Goal: Information Seeking & Learning: Learn about a topic

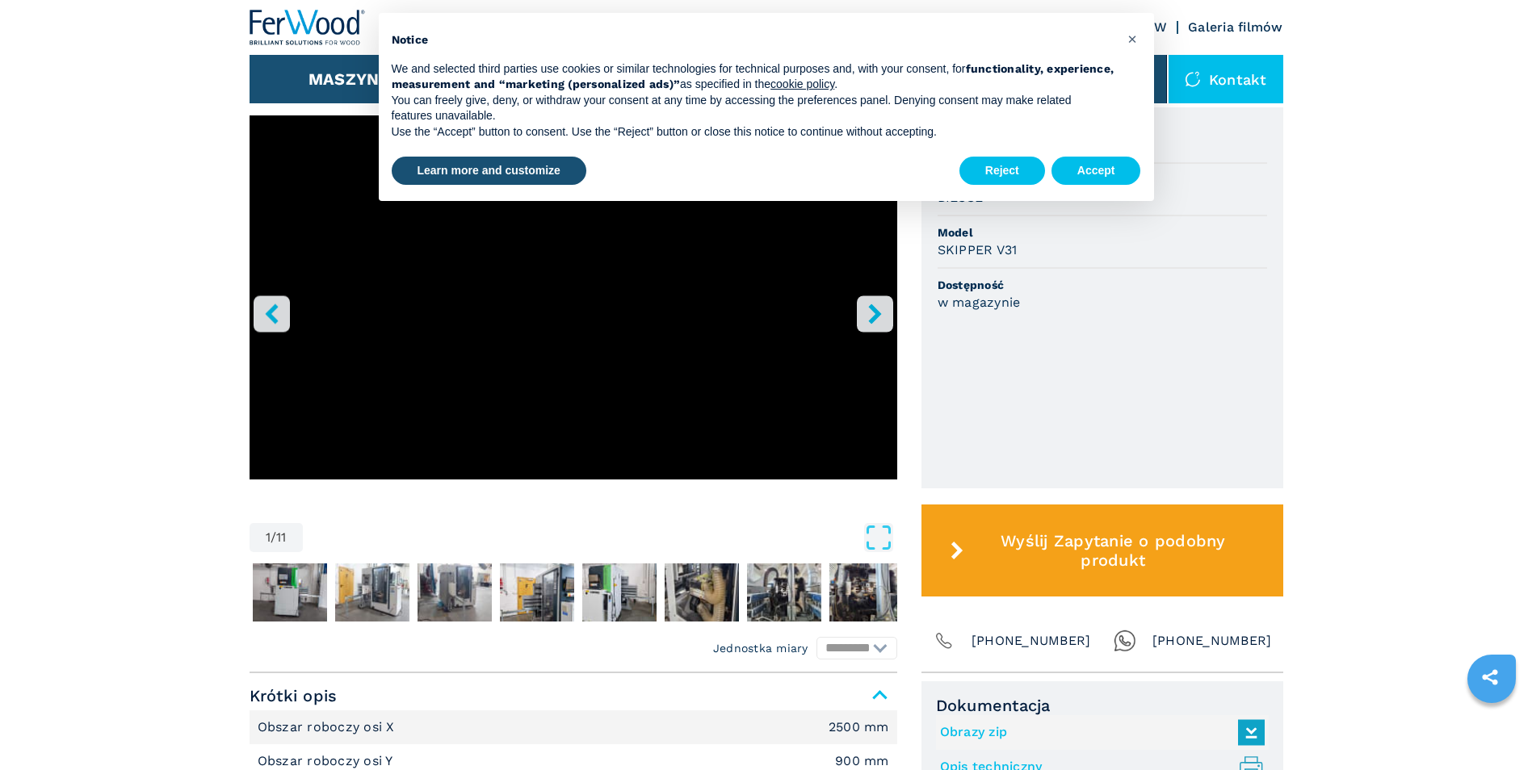
scroll to position [242, 0]
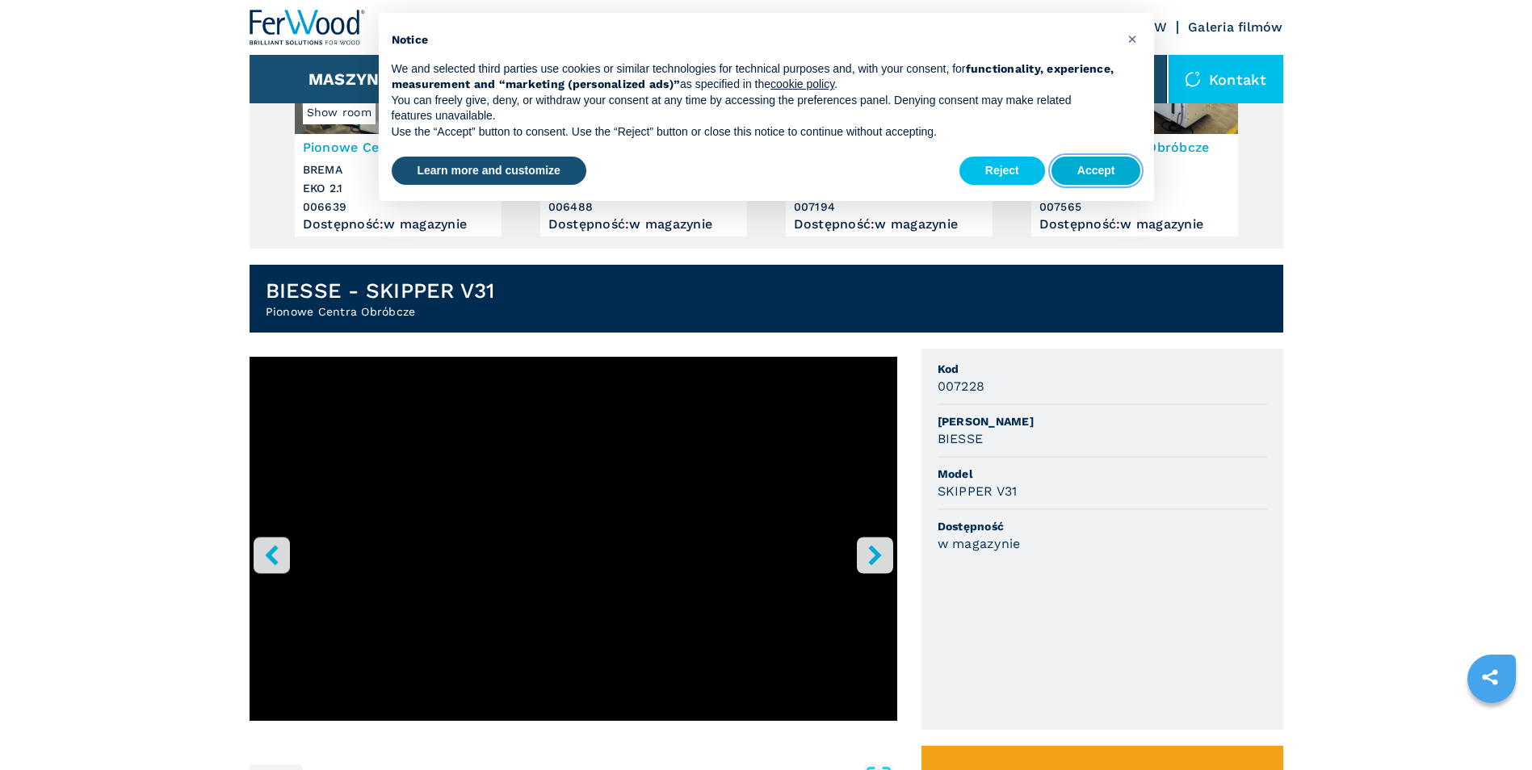
click at [1078, 166] on button "Accept" at bounding box center [1096, 171] width 90 height 29
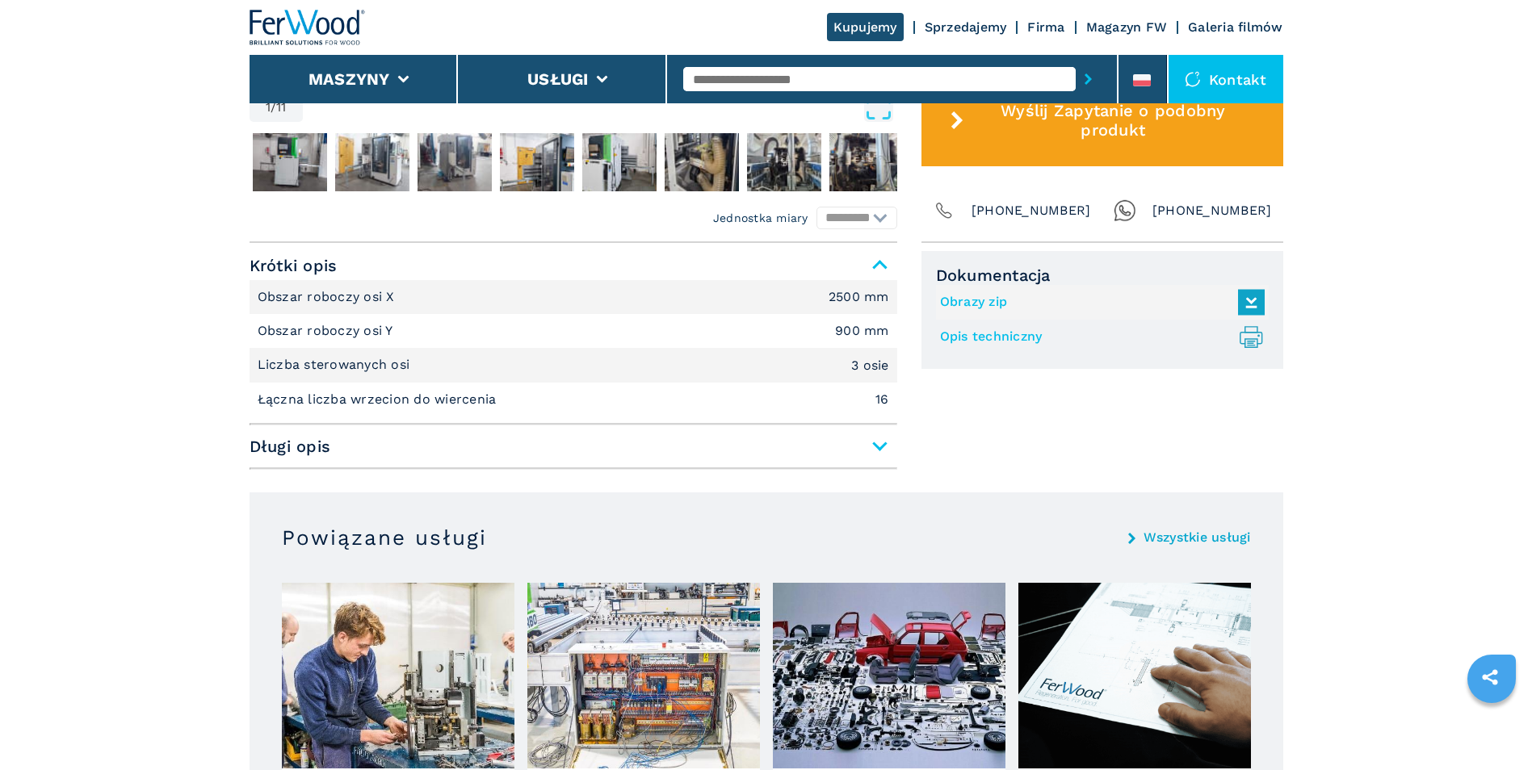
scroll to position [896, 0]
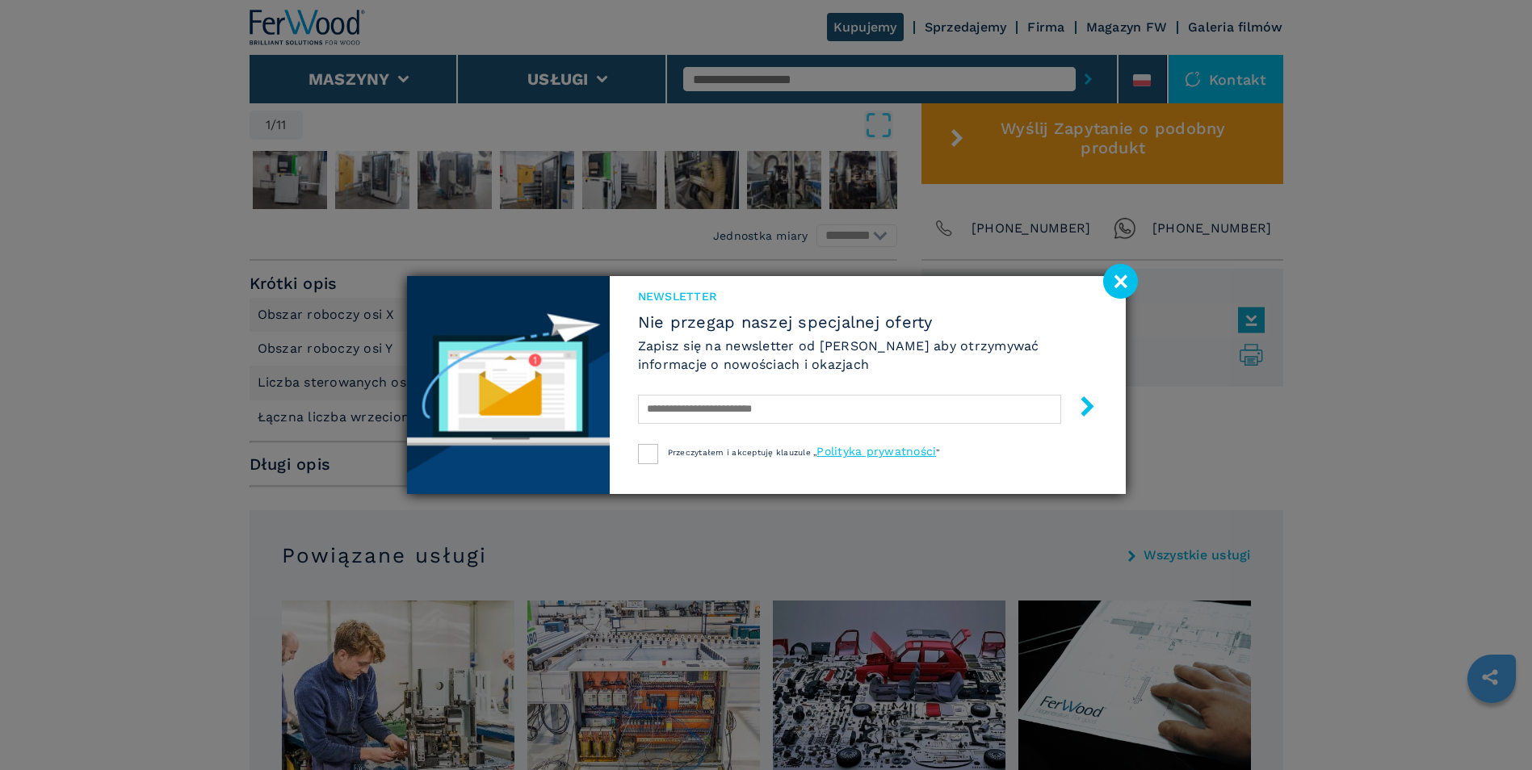
click at [1110, 279] on image at bounding box center [1120, 281] width 35 height 35
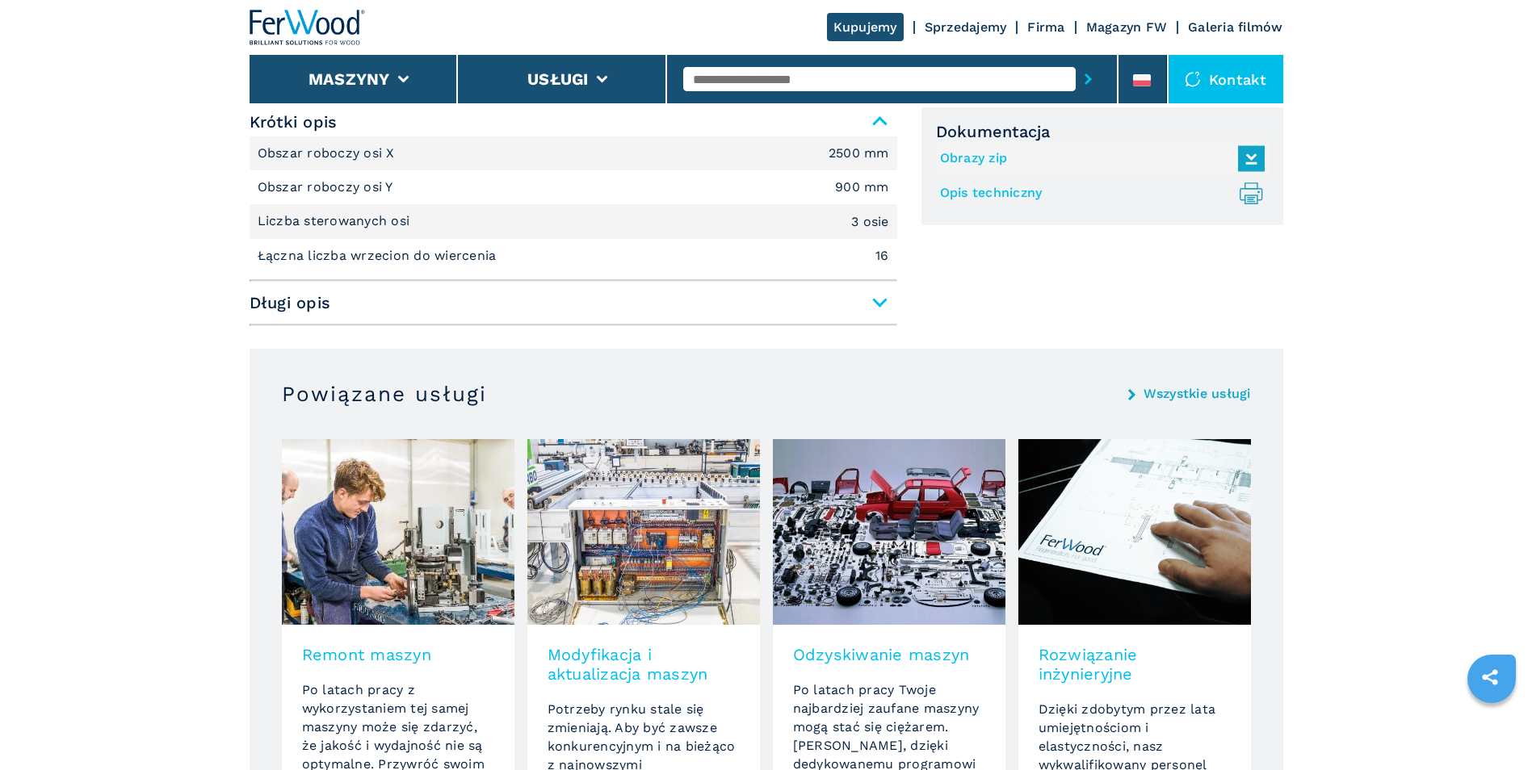
scroll to position [654, 0]
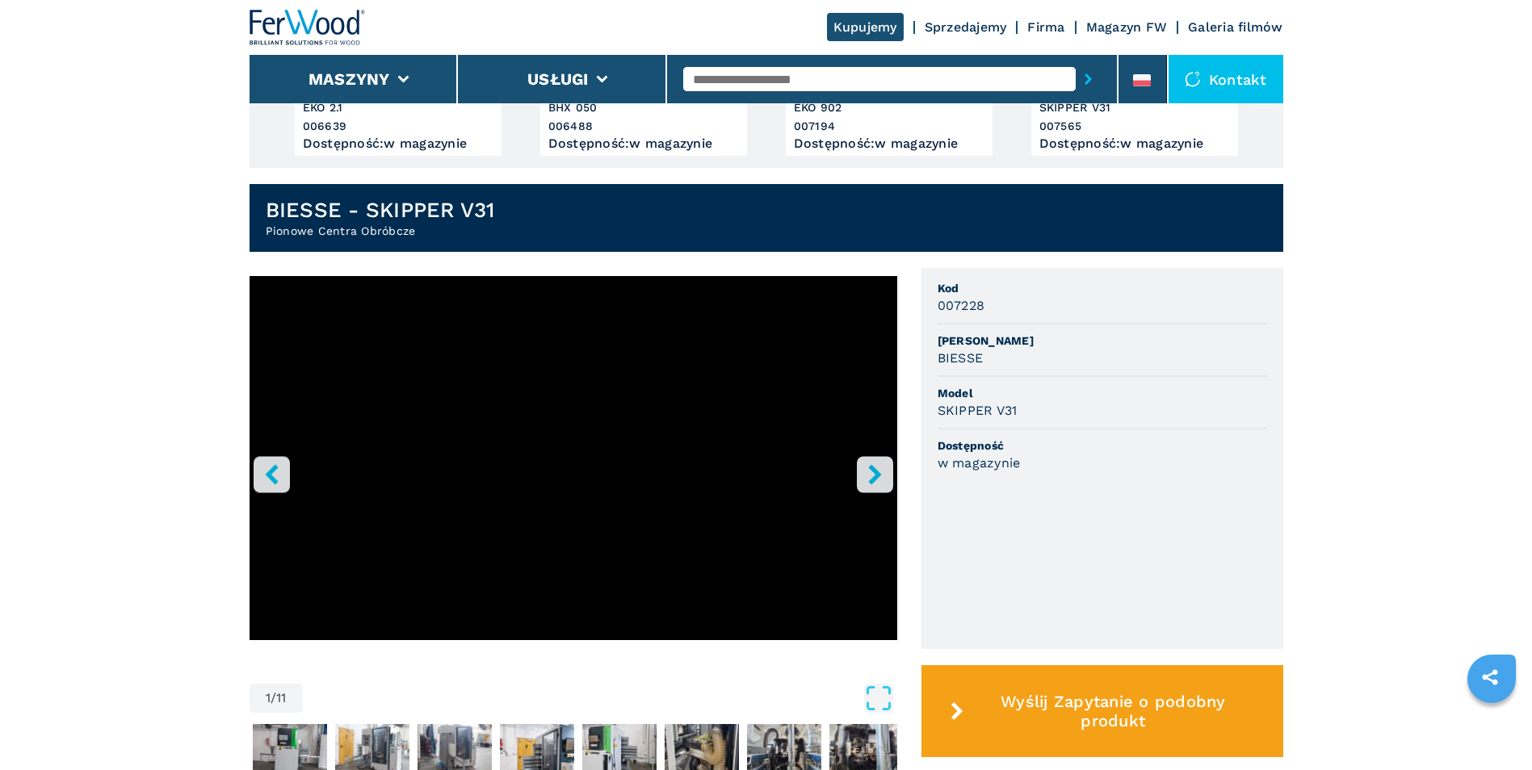
scroll to position [807, 0]
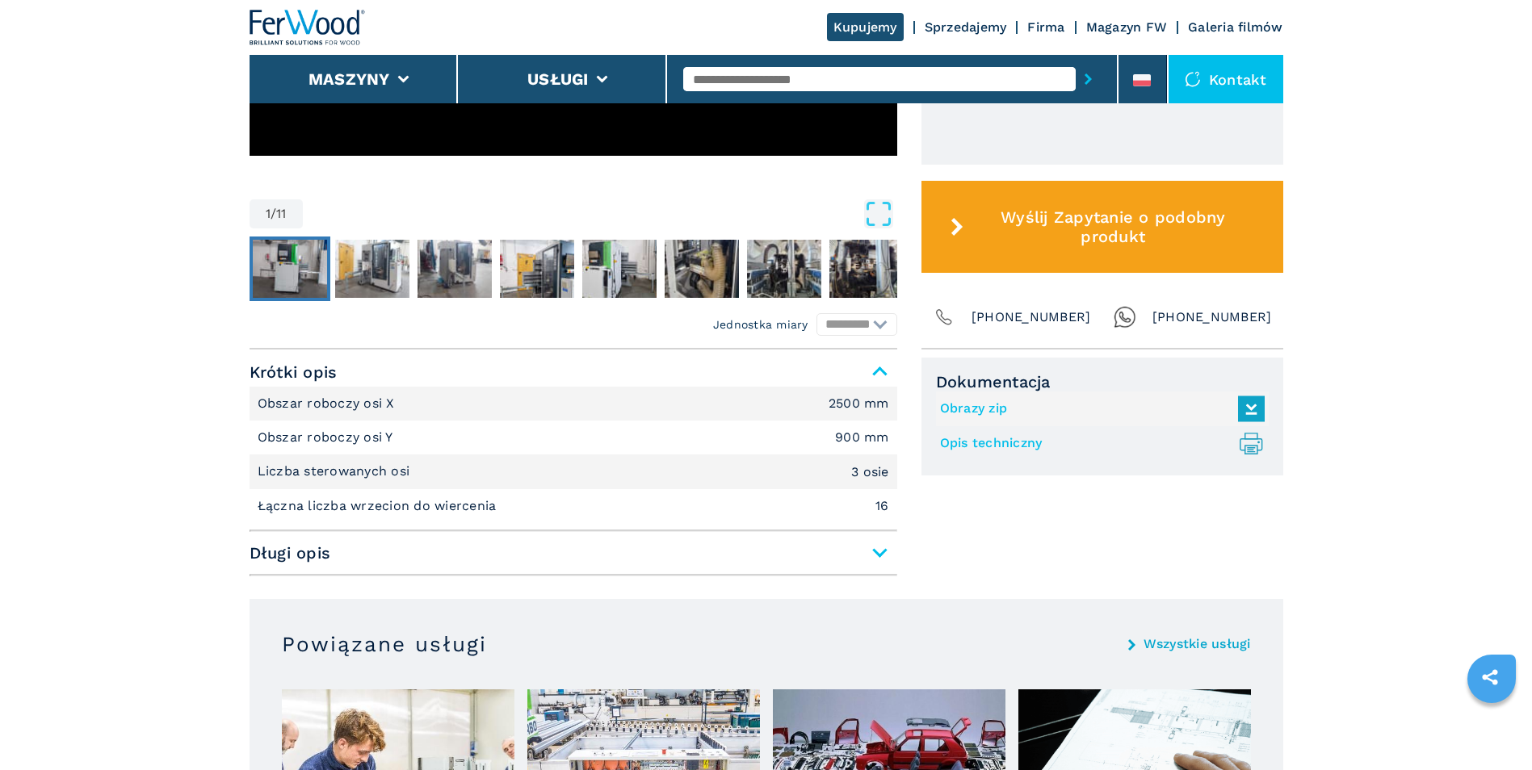
click at [301, 272] on img "Go to Slide 2" at bounding box center [290, 269] width 74 height 58
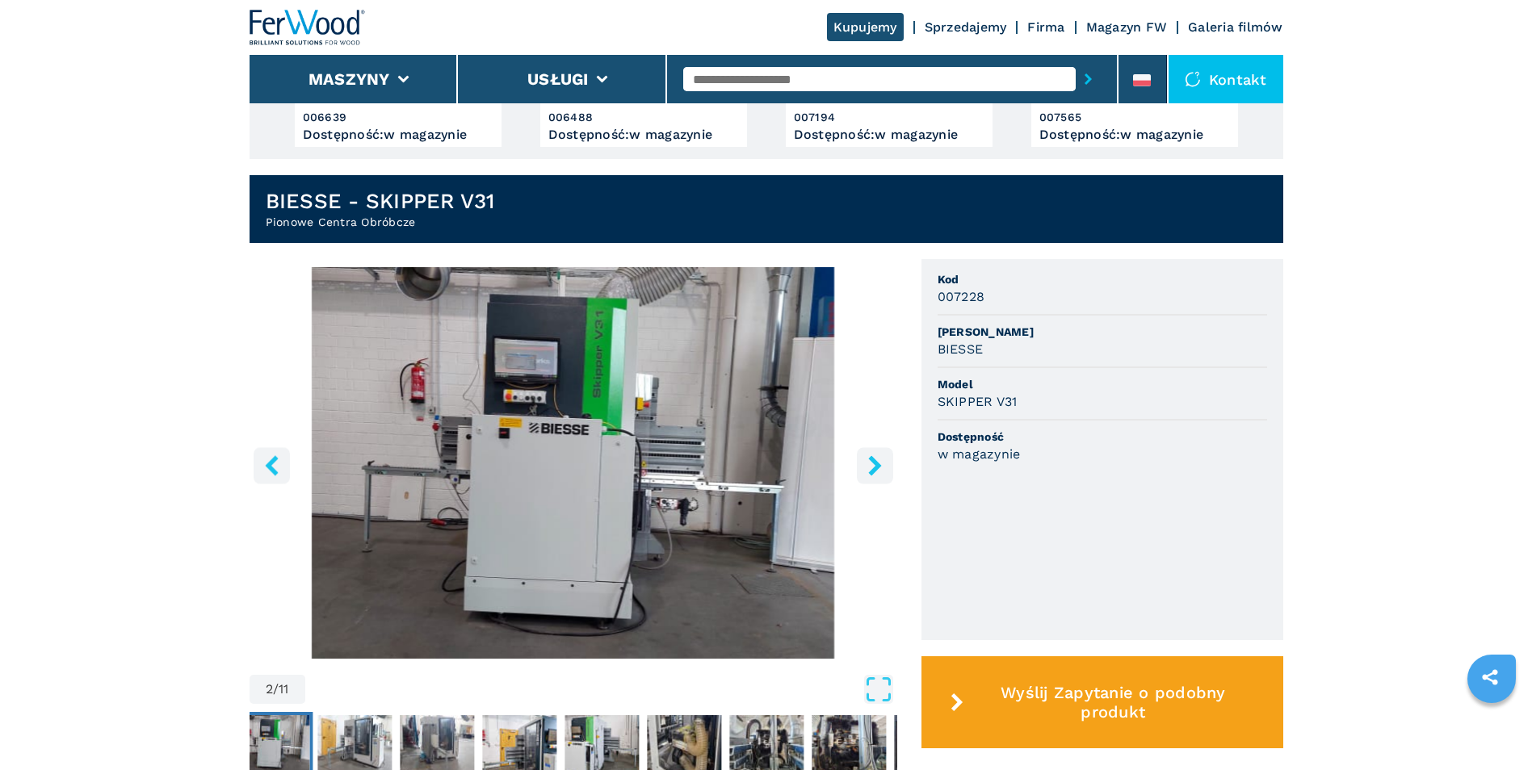
scroll to position [323, 0]
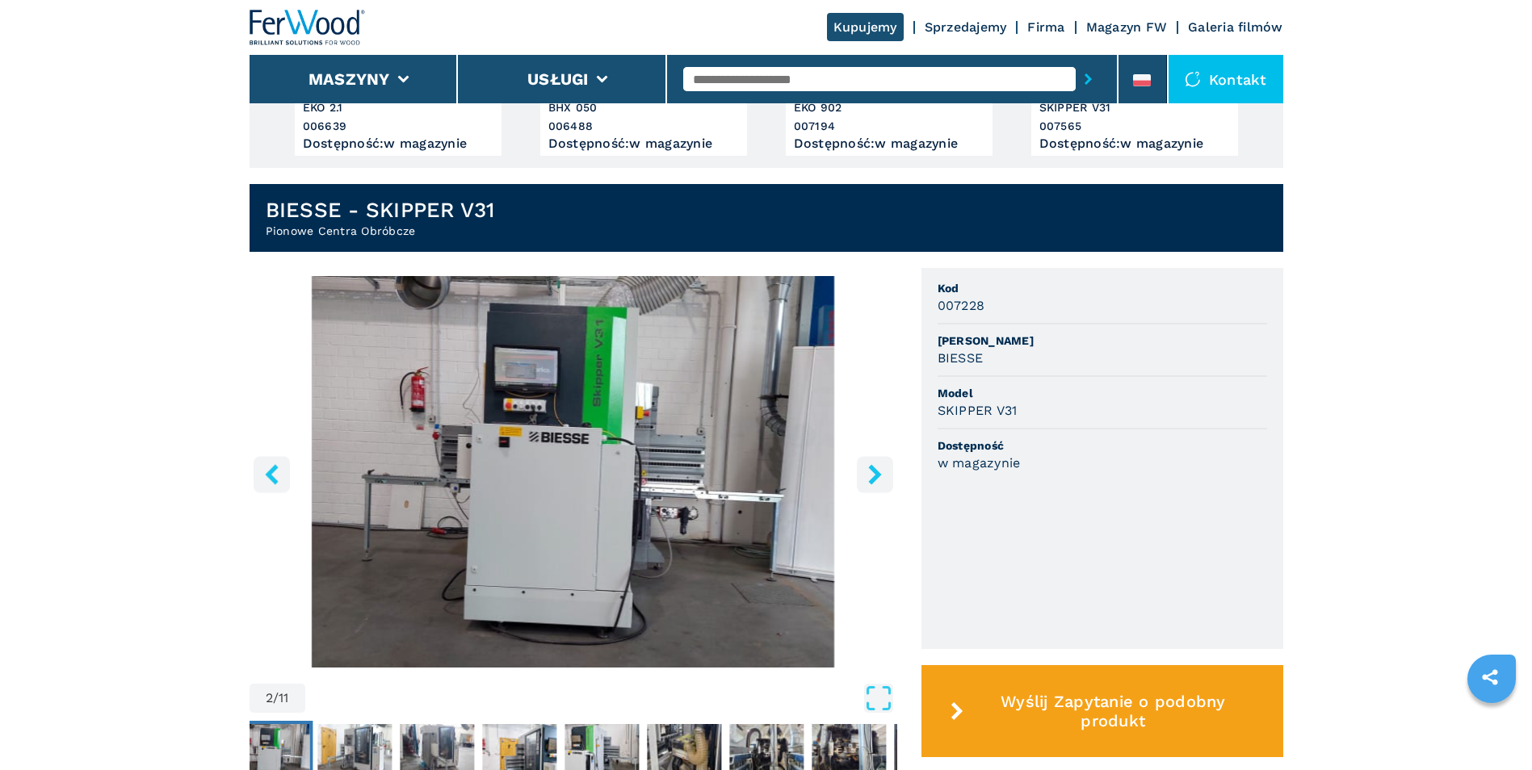
click at [876, 473] on icon "right-button" at bounding box center [874, 474] width 13 height 20
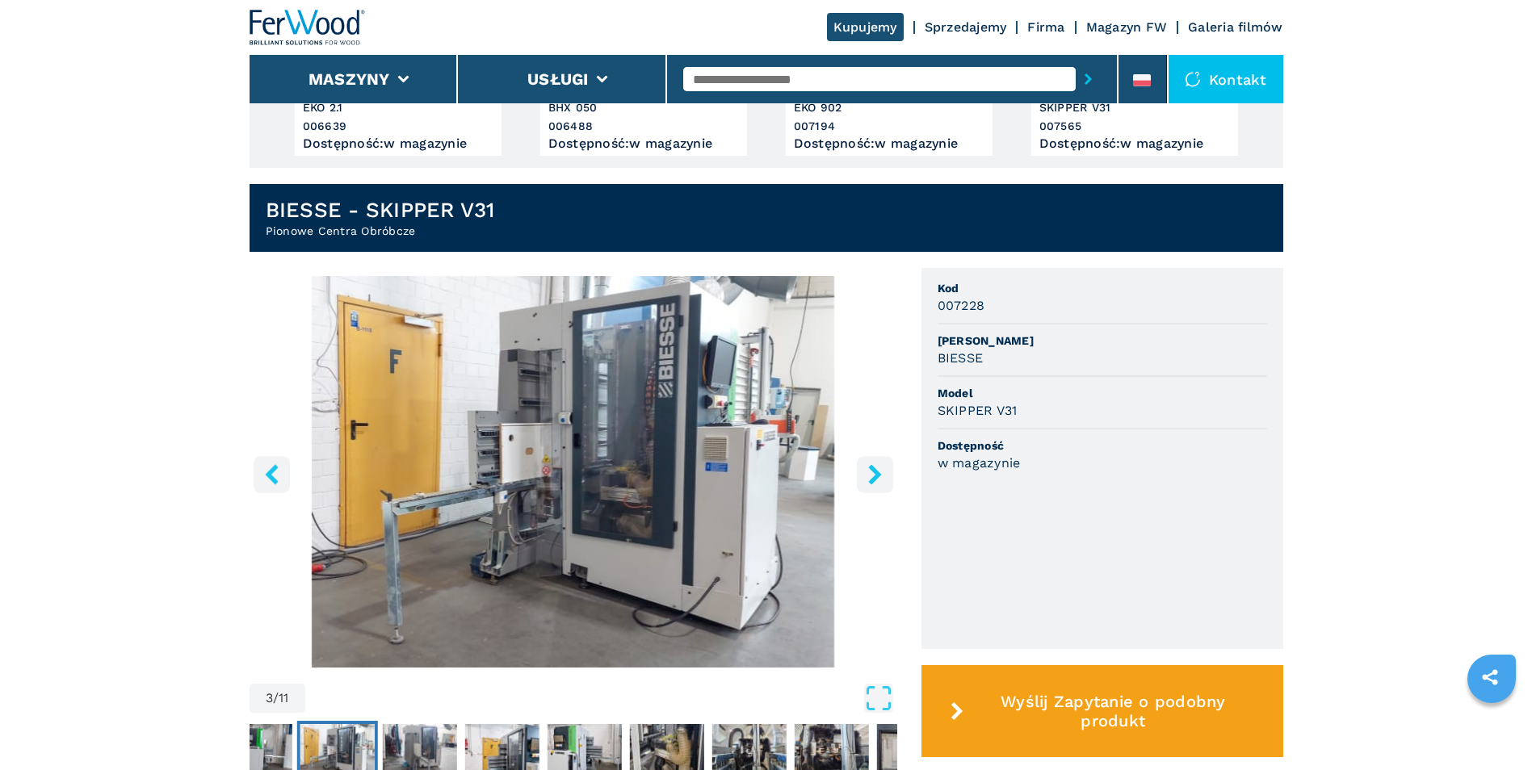
click at [875, 472] on icon "right-button" at bounding box center [874, 474] width 13 height 20
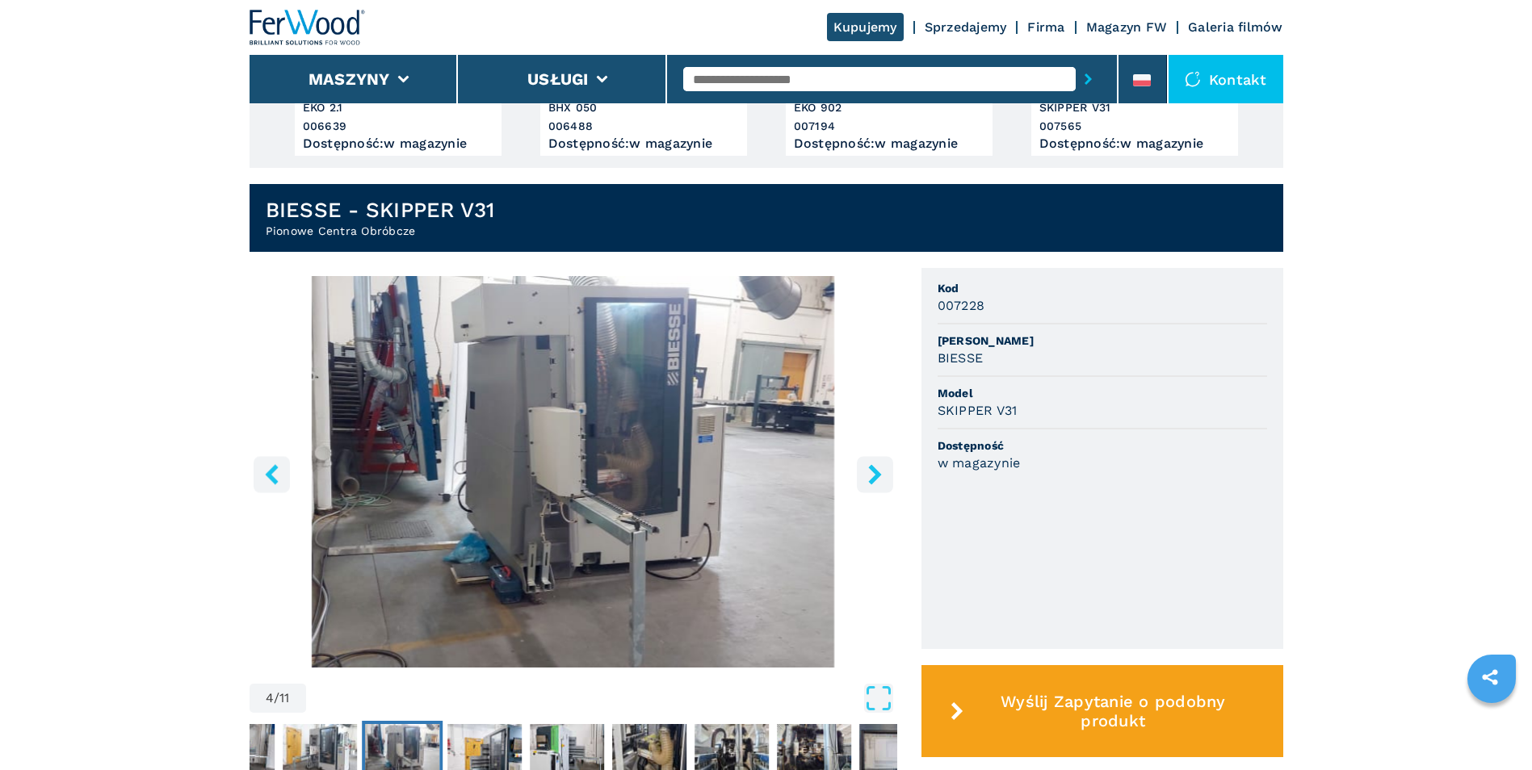
click at [875, 472] on icon "right-button" at bounding box center [874, 474] width 13 height 20
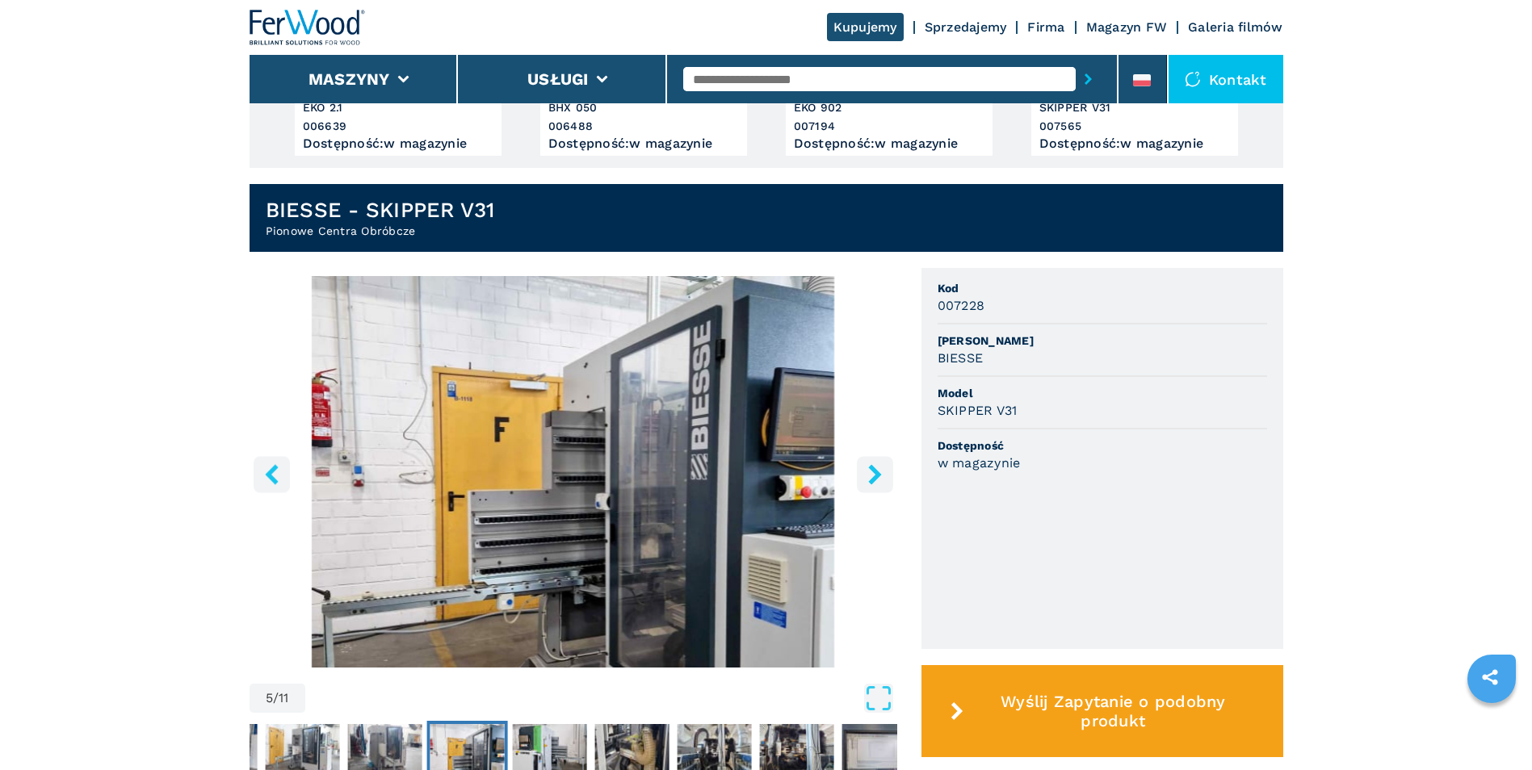
click at [875, 472] on icon "right-button" at bounding box center [874, 474] width 13 height 20
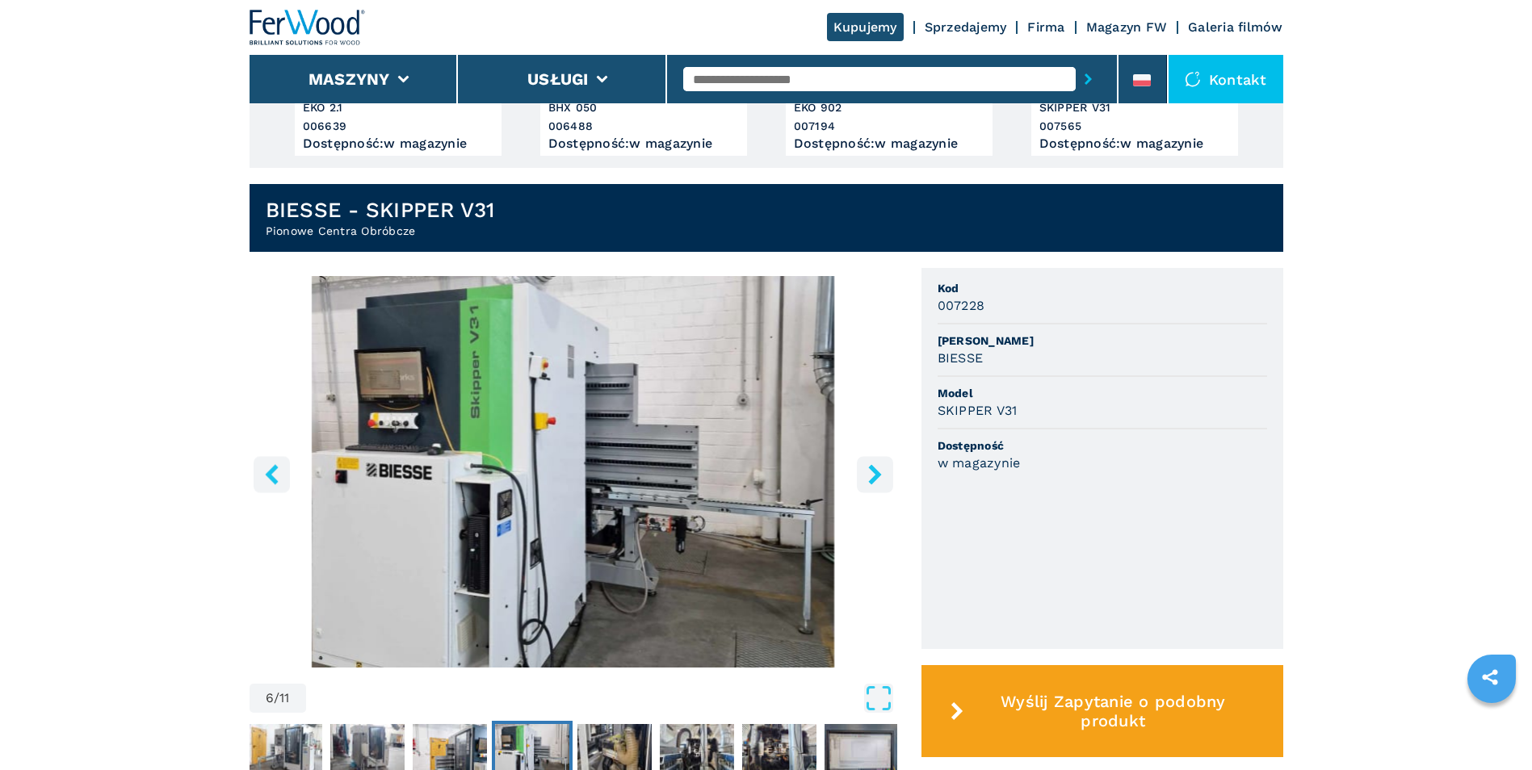
click at [875, 472] on icon "right-button" at bounding box center [874, 474] width 13 height 20
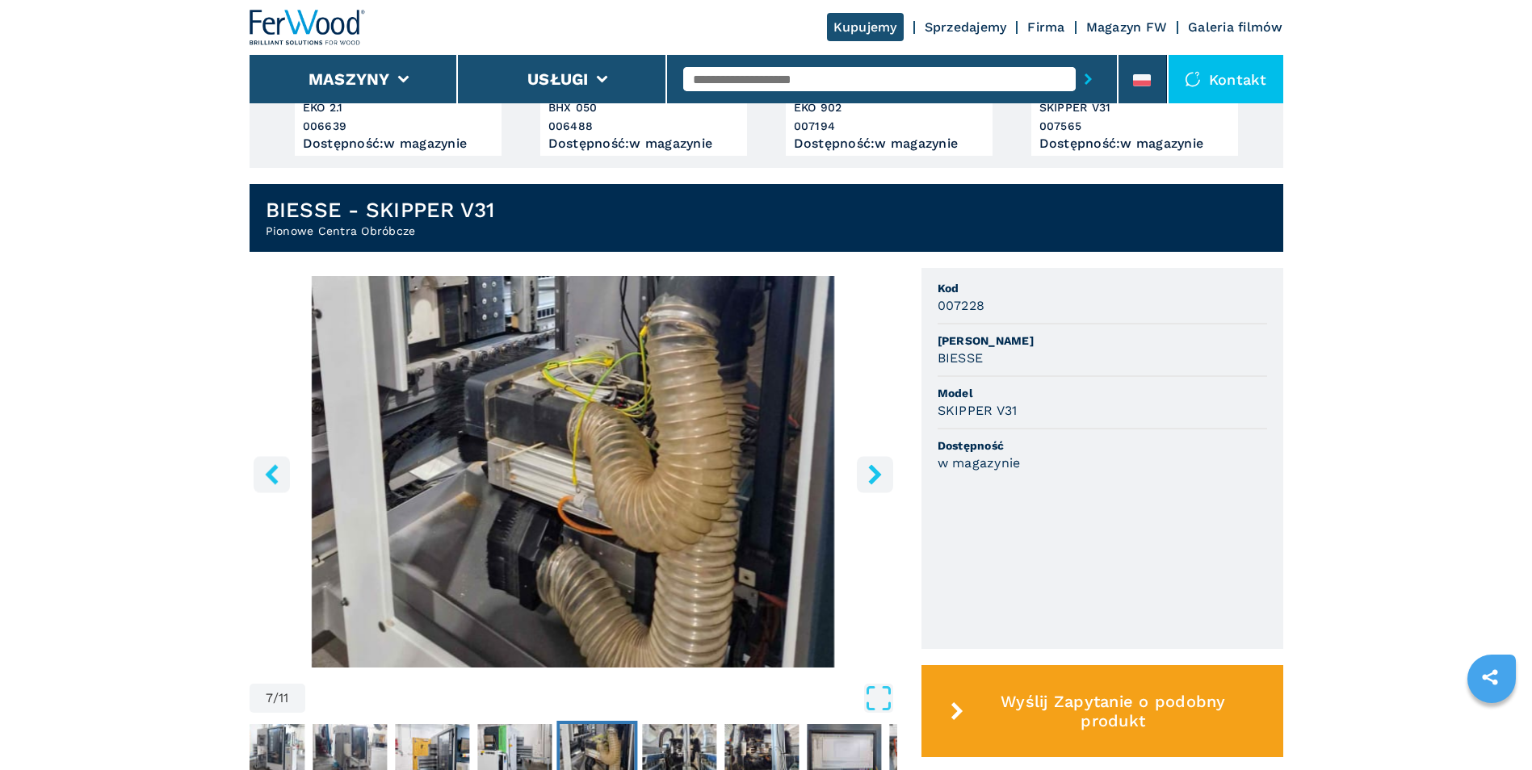
click at [875, 473] on icon "right-button" at bounding box center [874, 474] width 13 height 20
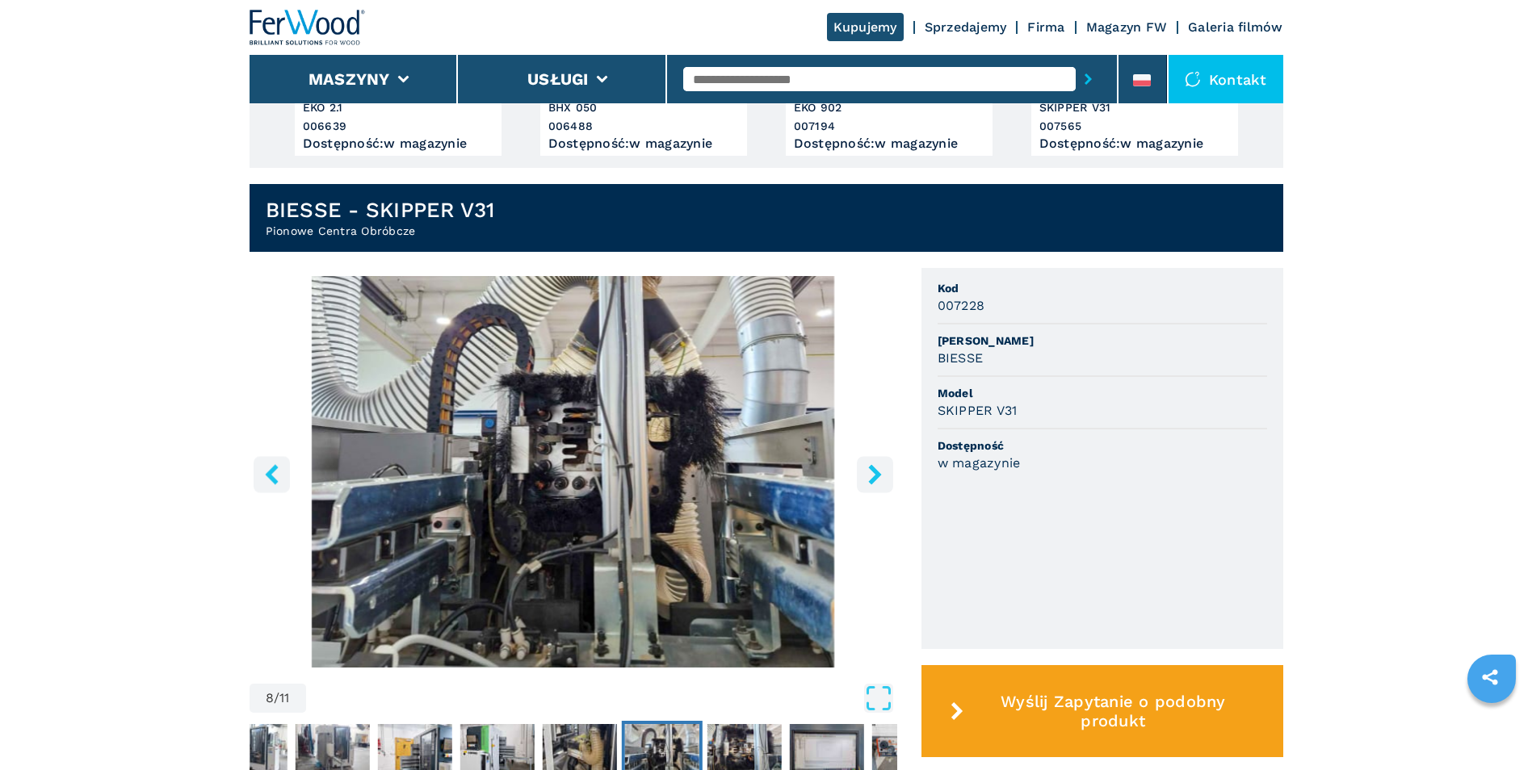
click at [875, 473] on icon "right-button" at bounding box center [874, 474] width 13 height 20
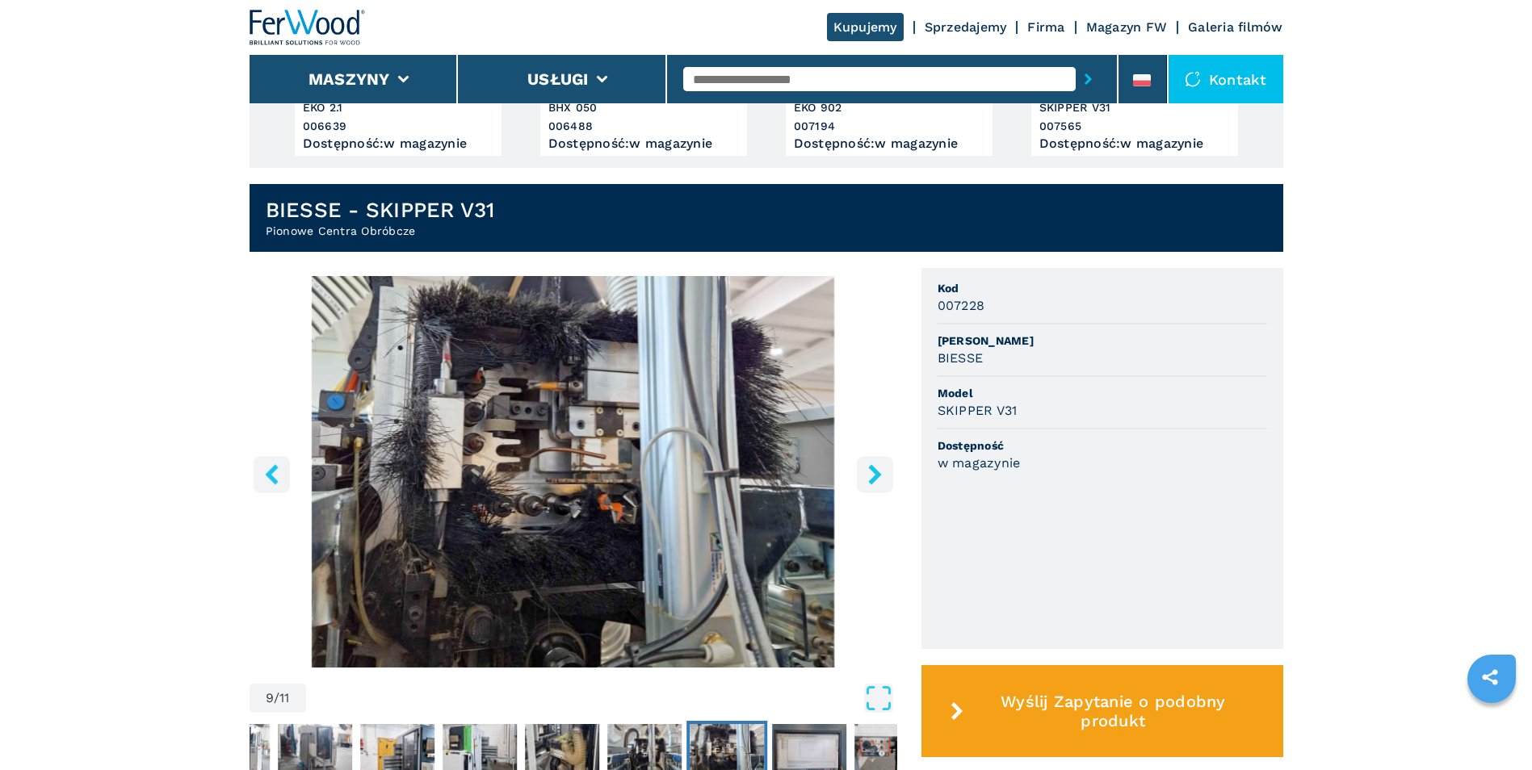
click at [875, 473] on icon "right-button" at bounding box center [874, 474] width 13 height 20
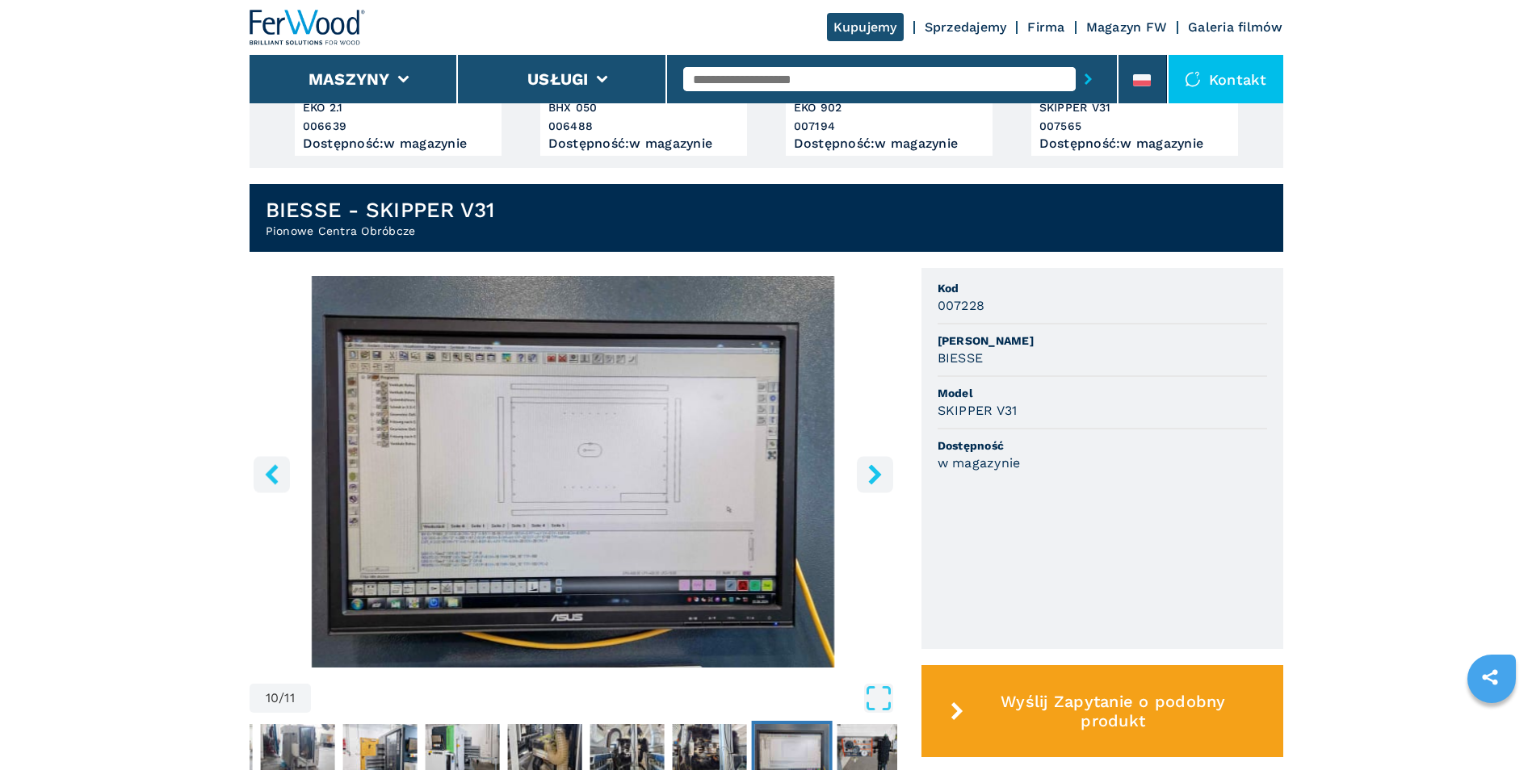
click at [875, 473] on icon "right-button" at bounding box center [874, 474] width 13 height 20
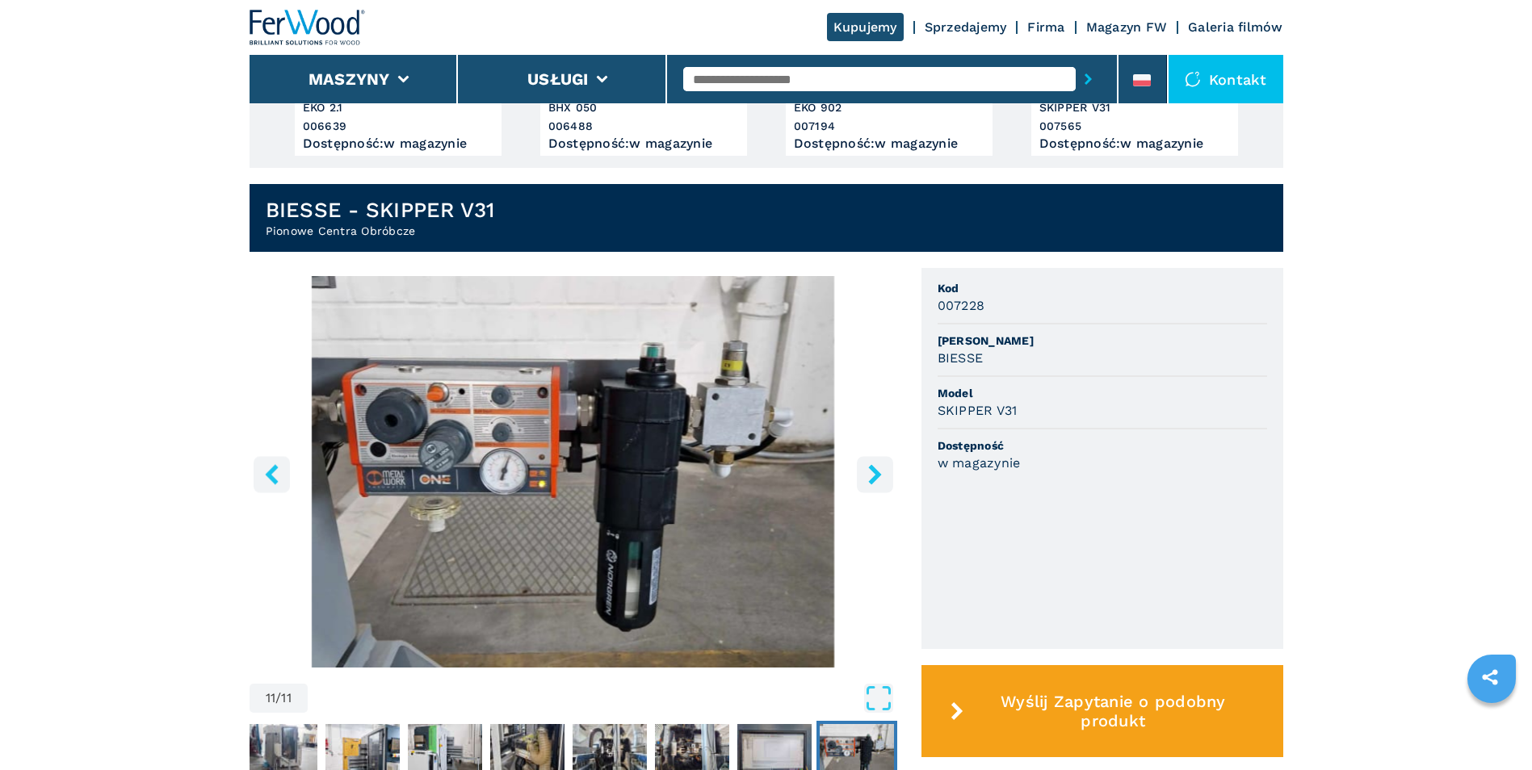
click at [874, 473] on icon "right-button" at bounding box center [874, 474] width 13 height 20
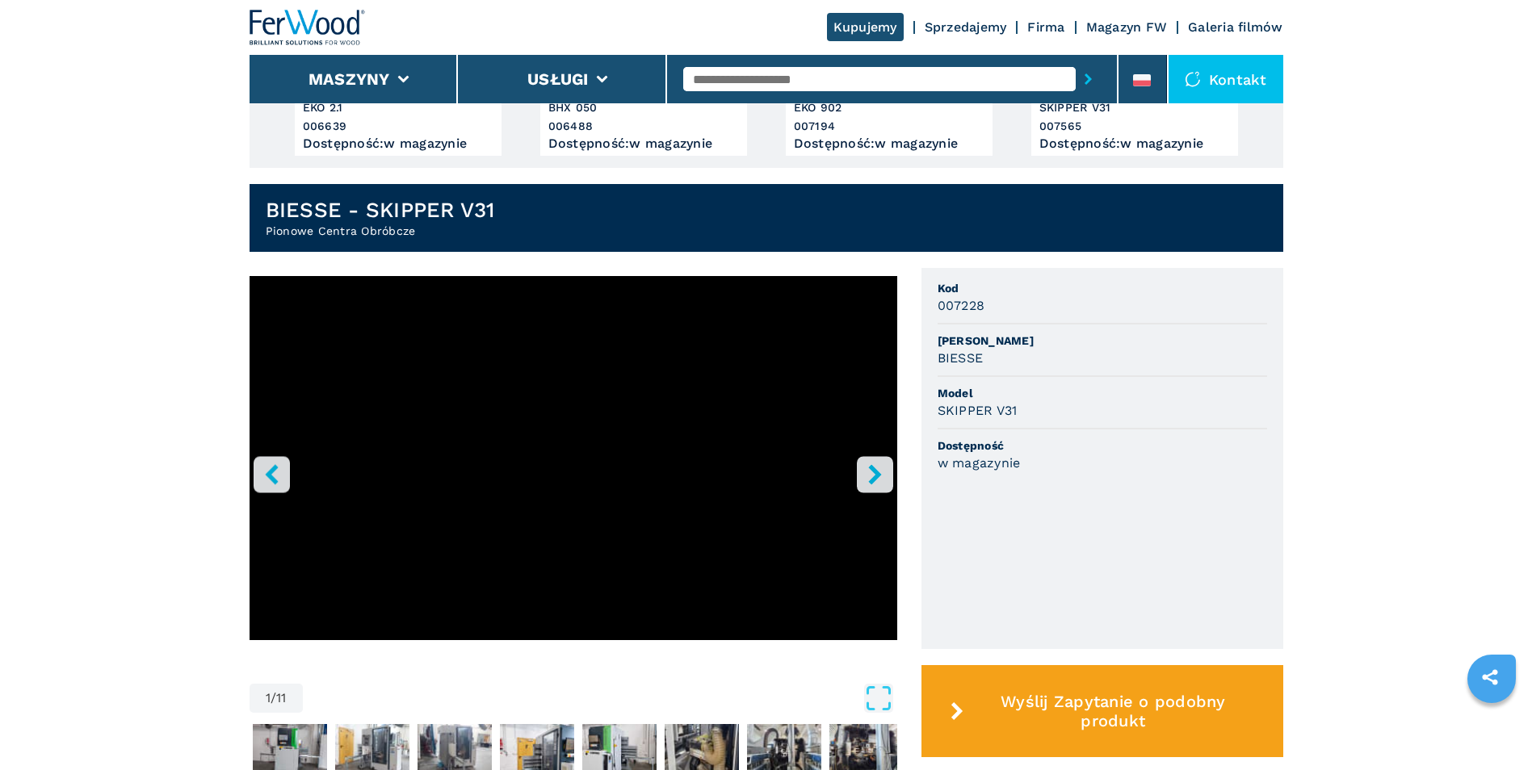
click at [874, 473] on icon "right-button" at bounding box center [874, 474] width 13 height 20
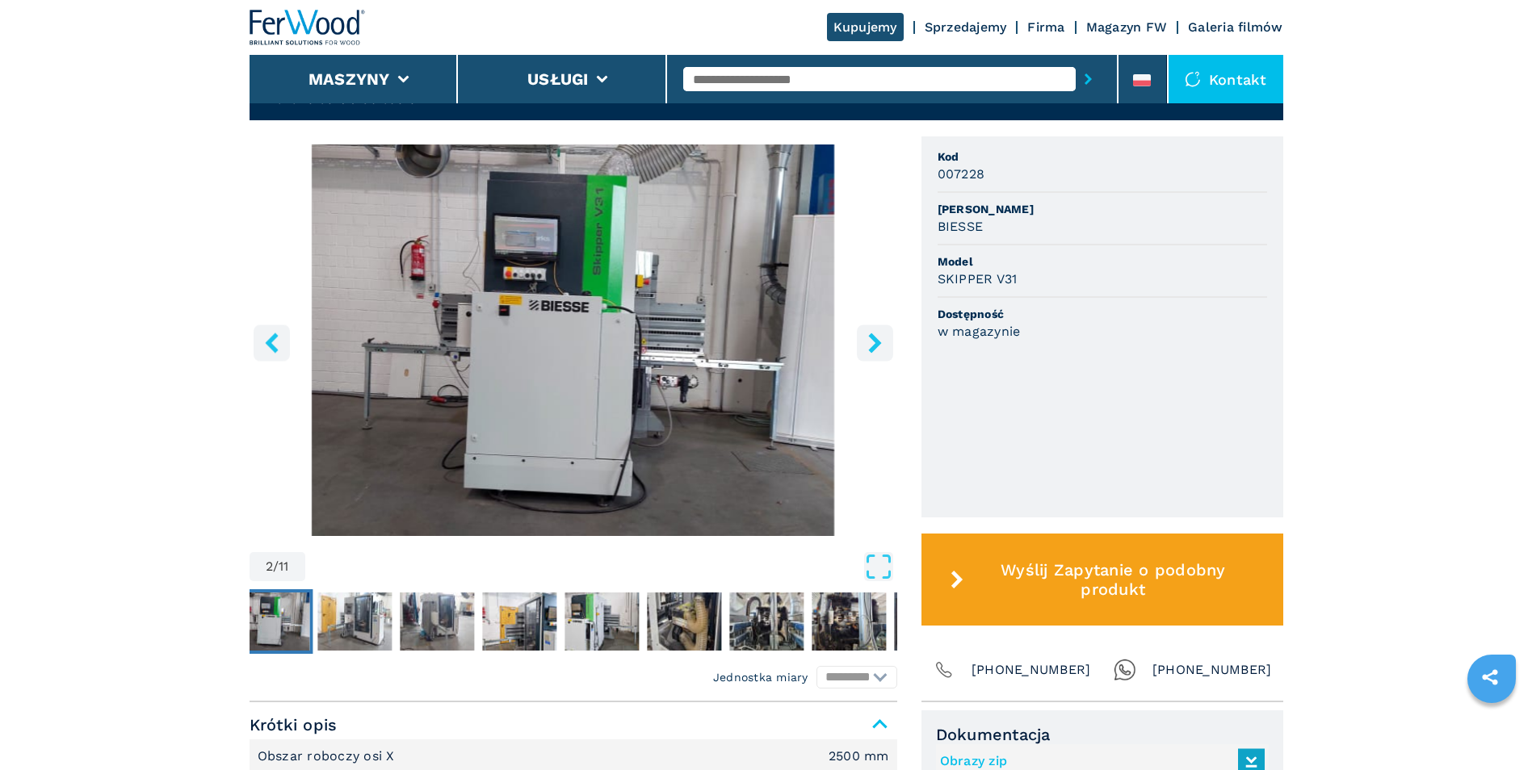
scroll to position [646, 0]
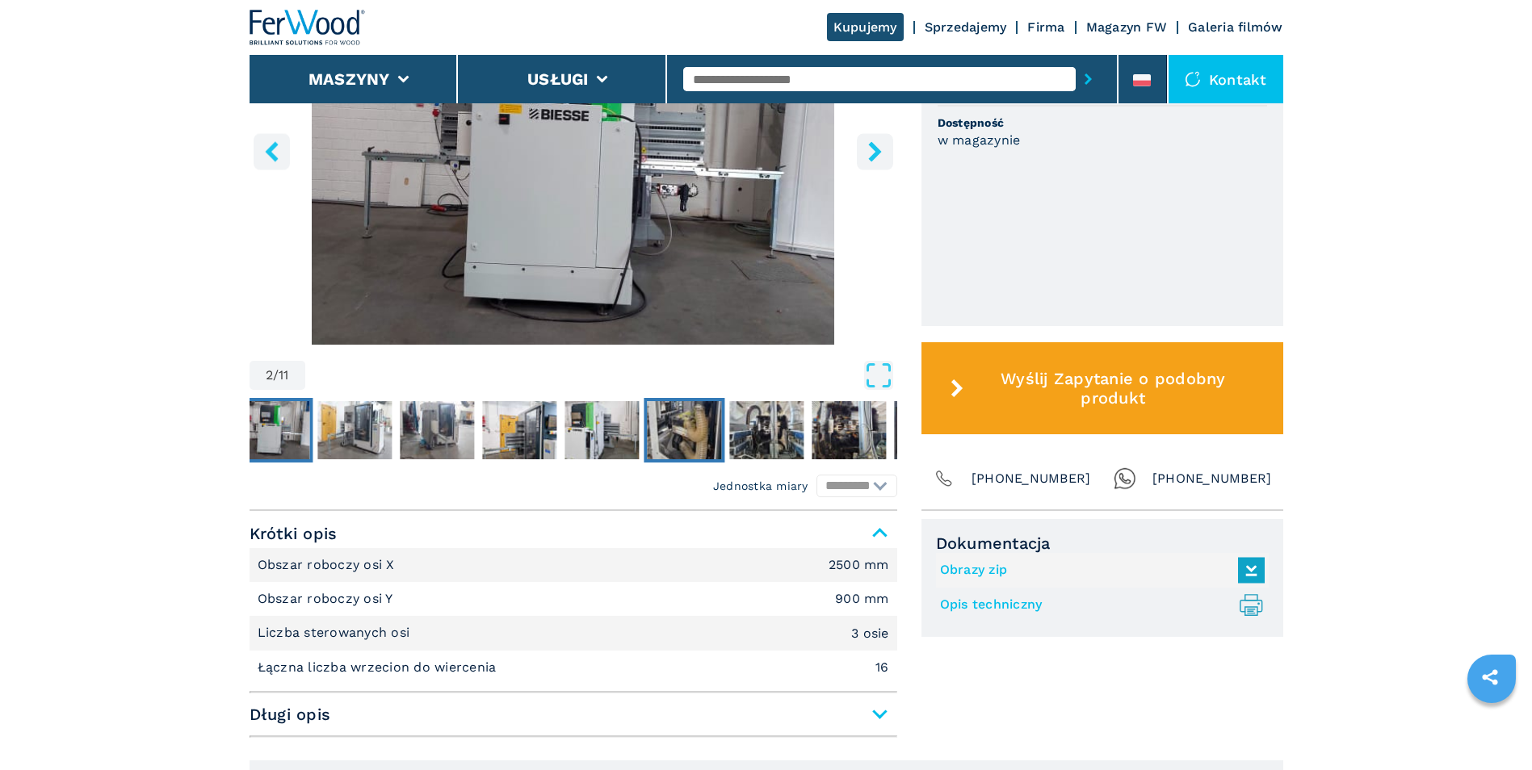
click at [687, 410] on img "Go to Slide 7" at bounding box center [684, 430] width 74 height 58
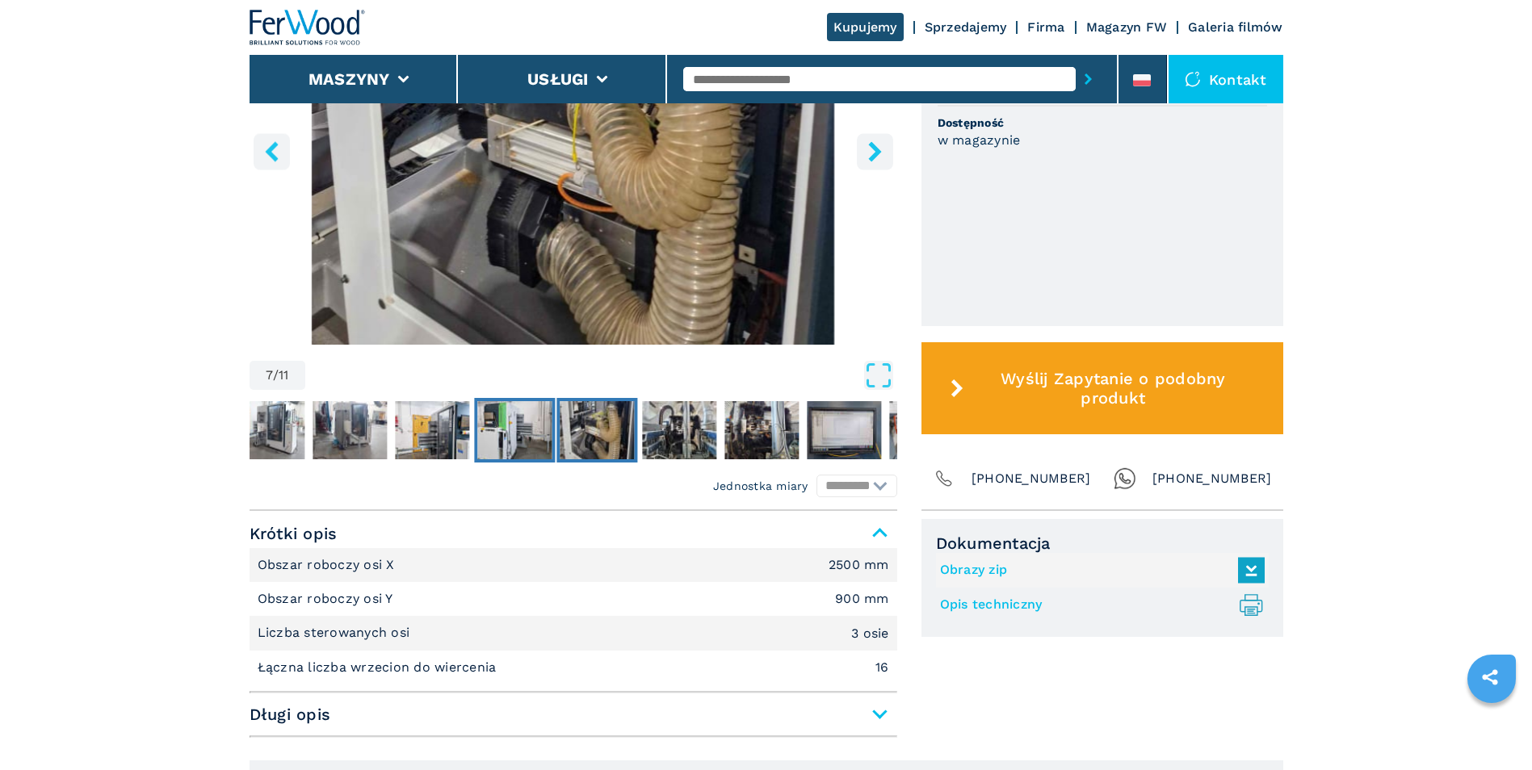
click at [526, 430] on img "Go to Slide 6" at bounding box center [514, 430] width 74 height 58
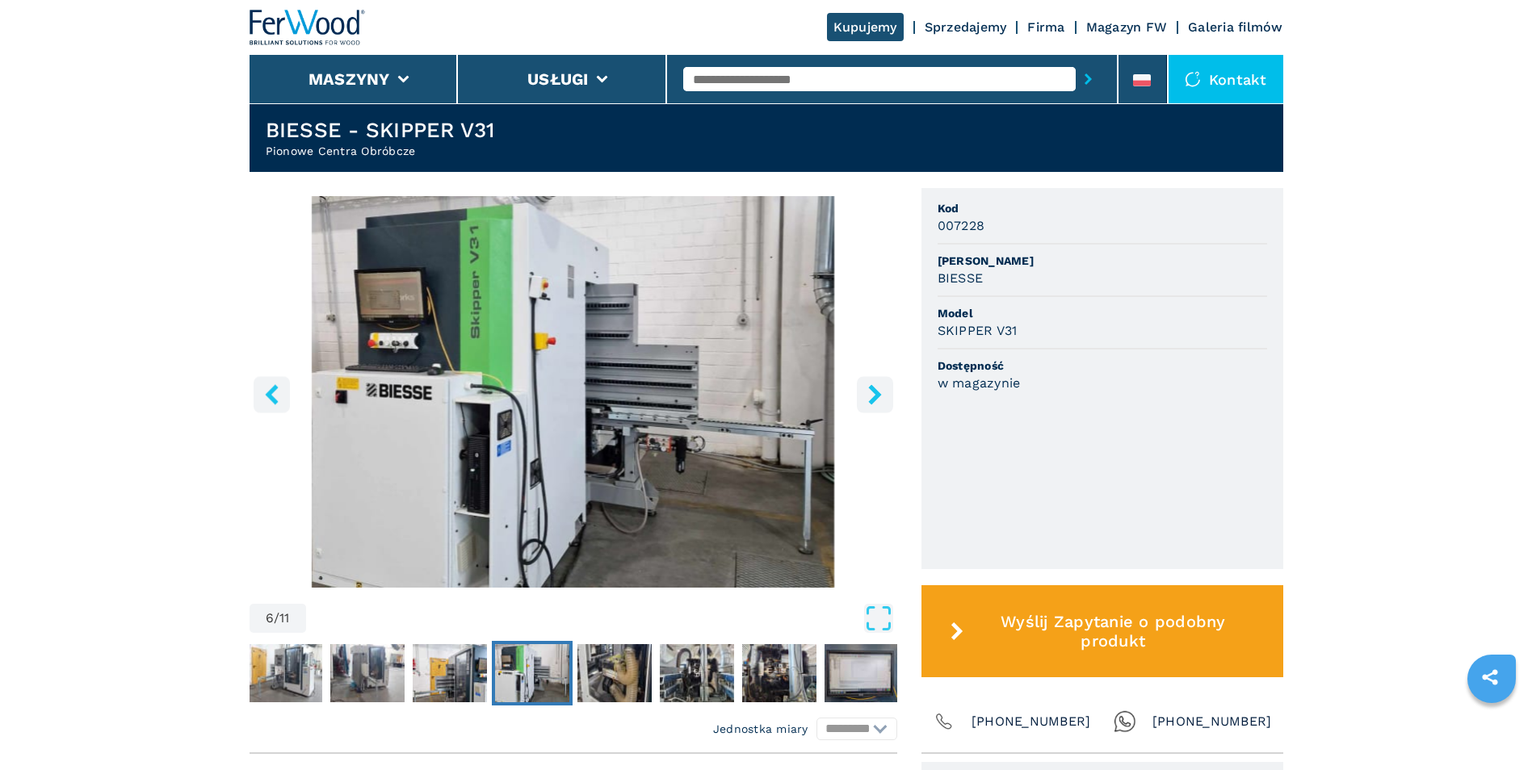
scroll to position [404, 0]
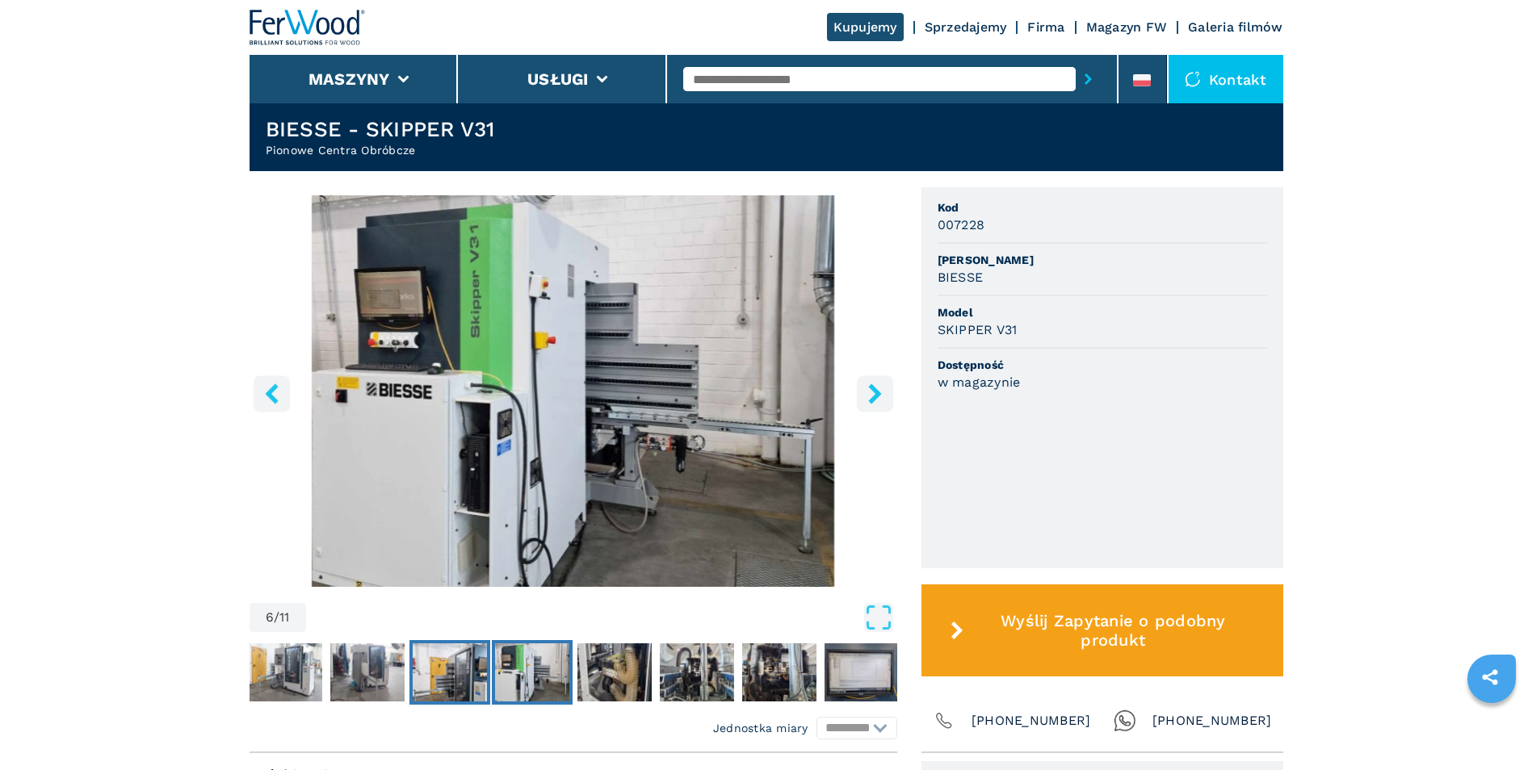
click at [457, 665] on img "Go to Slide 5" at bounding box center [450, 672] width 74 height 58
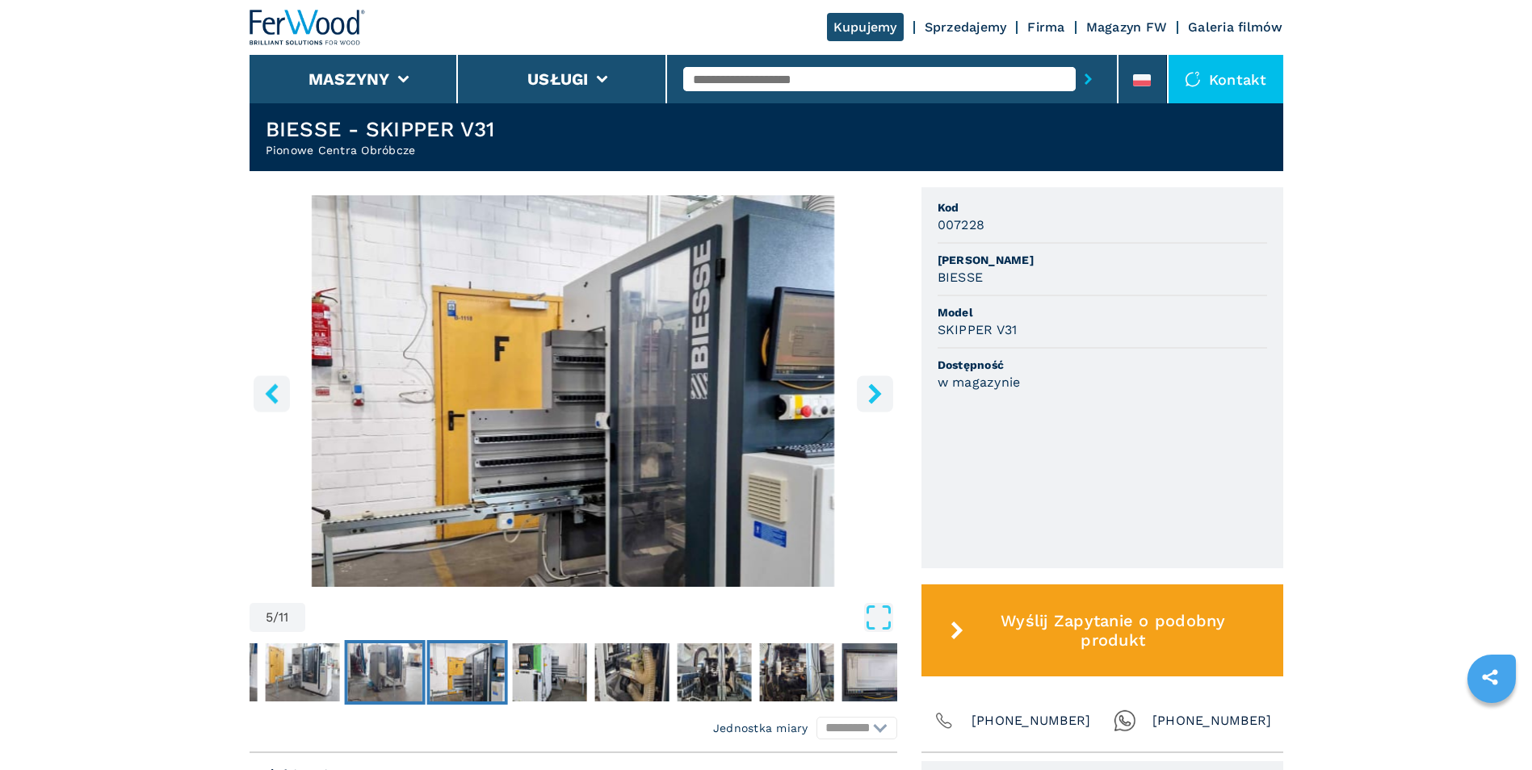
click at [394, 662] on img "Go to Slide 4" at bounding box center [384, 672] width 74 height 58
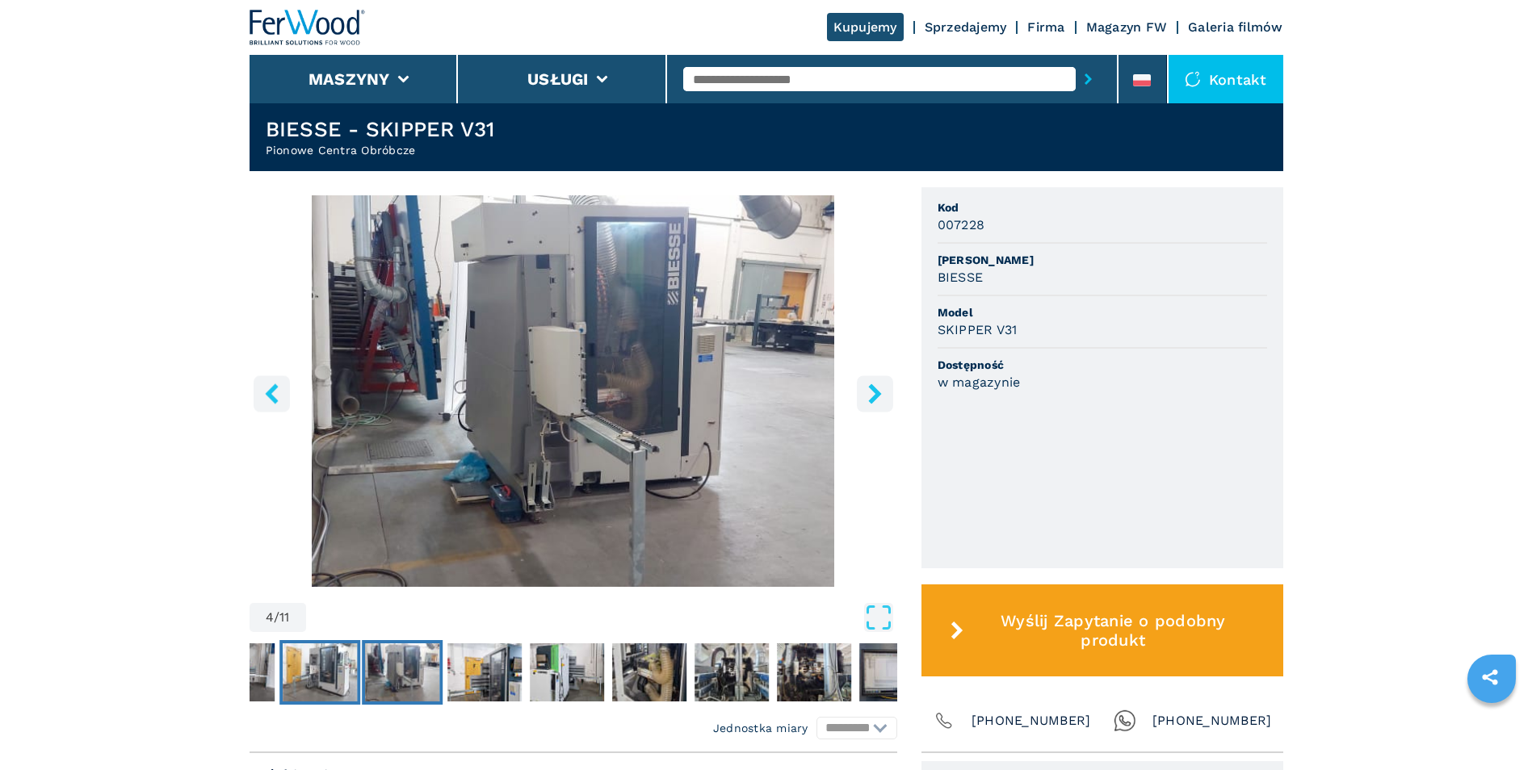
click at [311, 666] on img "Go to Slide 3" at bounding box center [320, 672] width 74 height 58
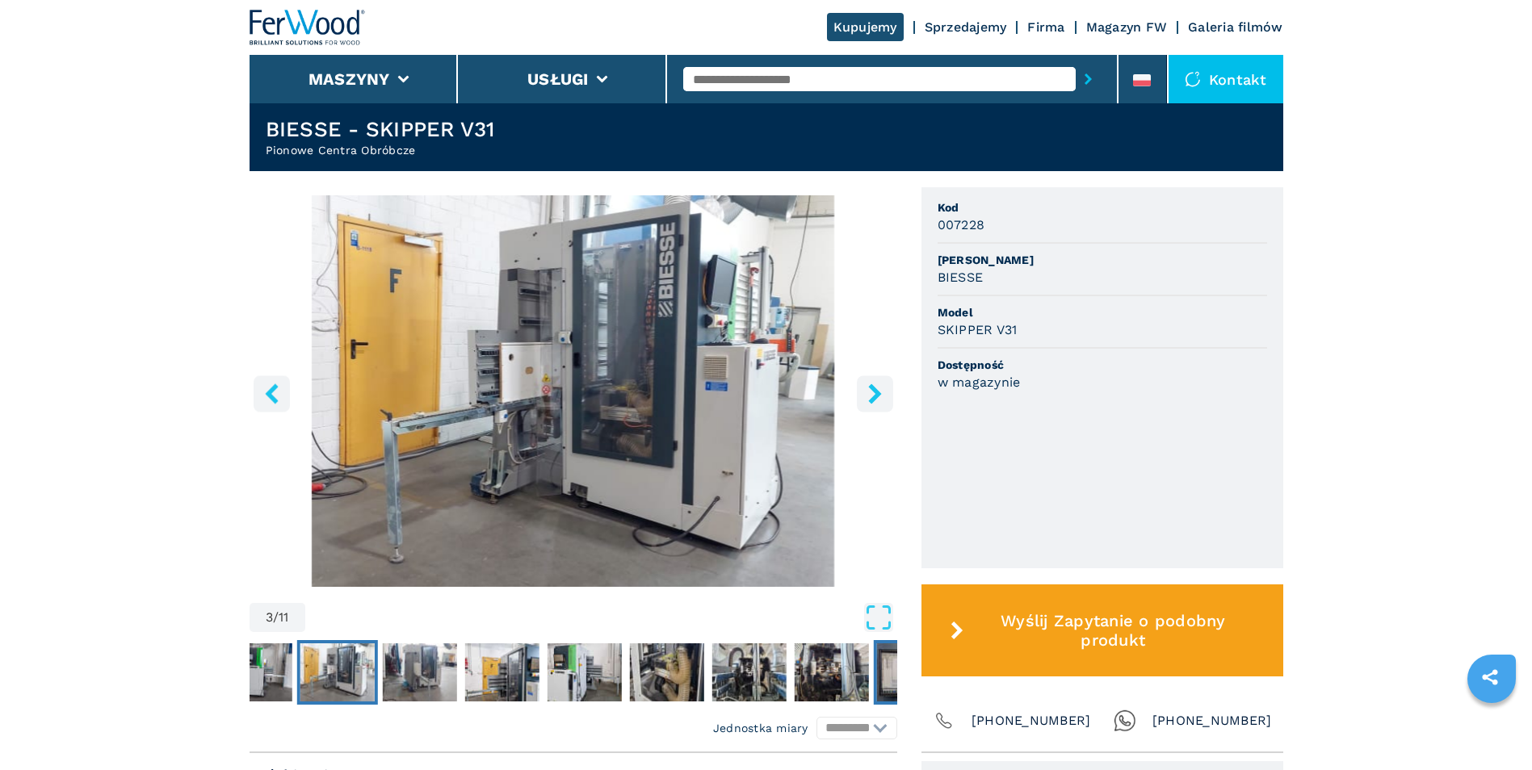
click at [883, 669] on img "Go to Slide 10" at bounding box center [913, 672] width 74 height 58
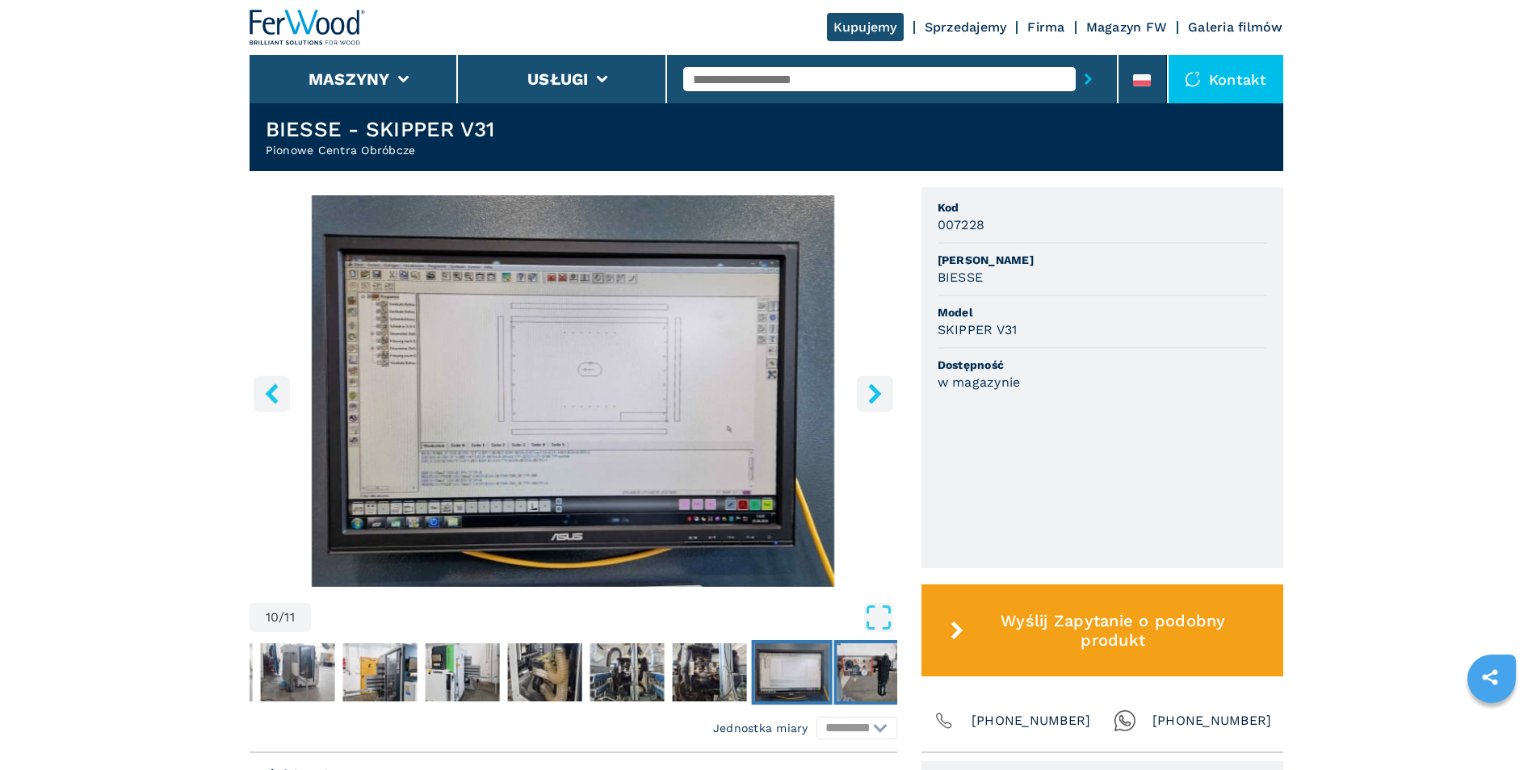
click at [873, 656] on img "Go to Slide 11" at bounding box center [873, 672] width 74 height 58
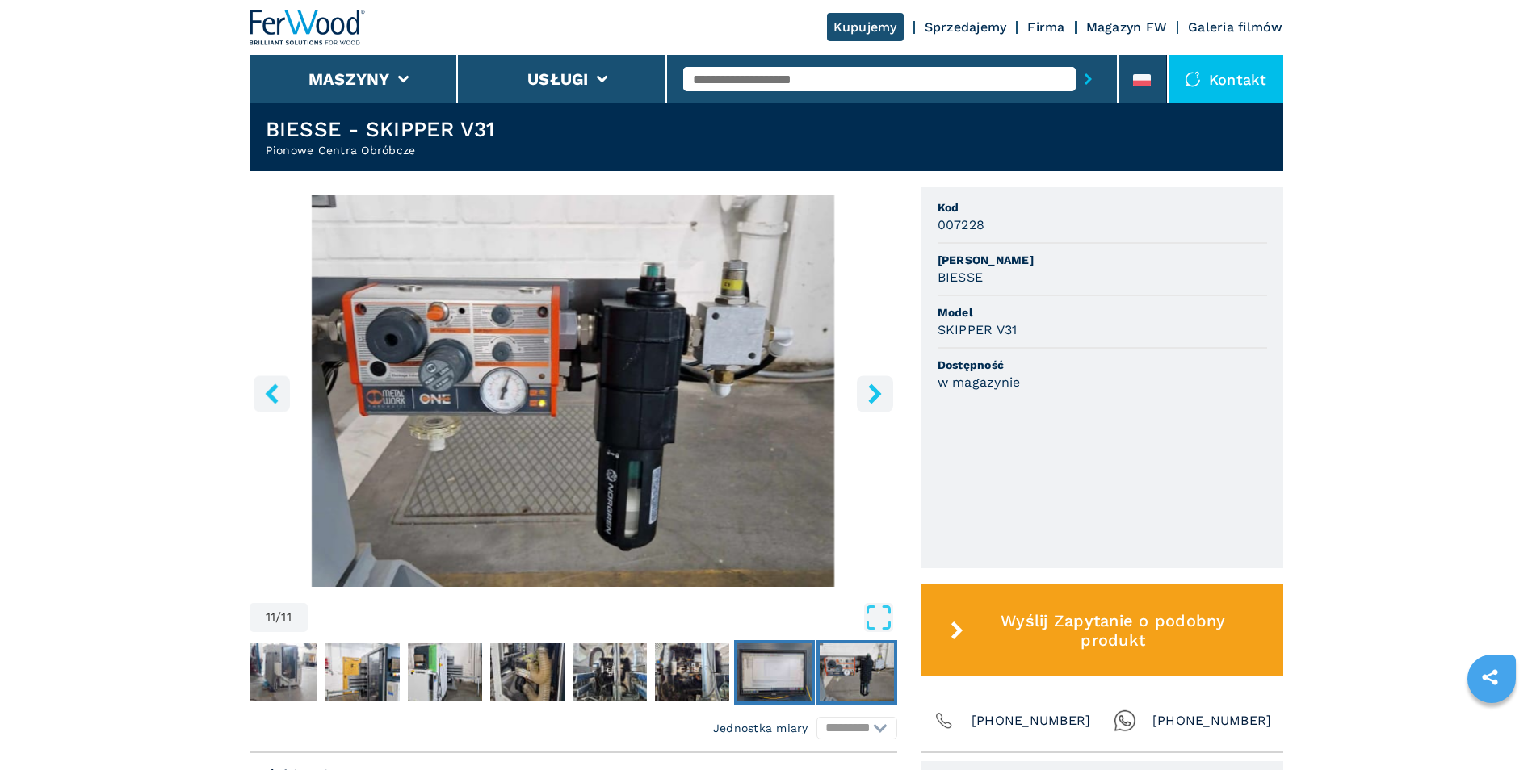
click at [769, 677] on img "Go to Slide 10" at bounding box center [774, 672] width 74 height 58
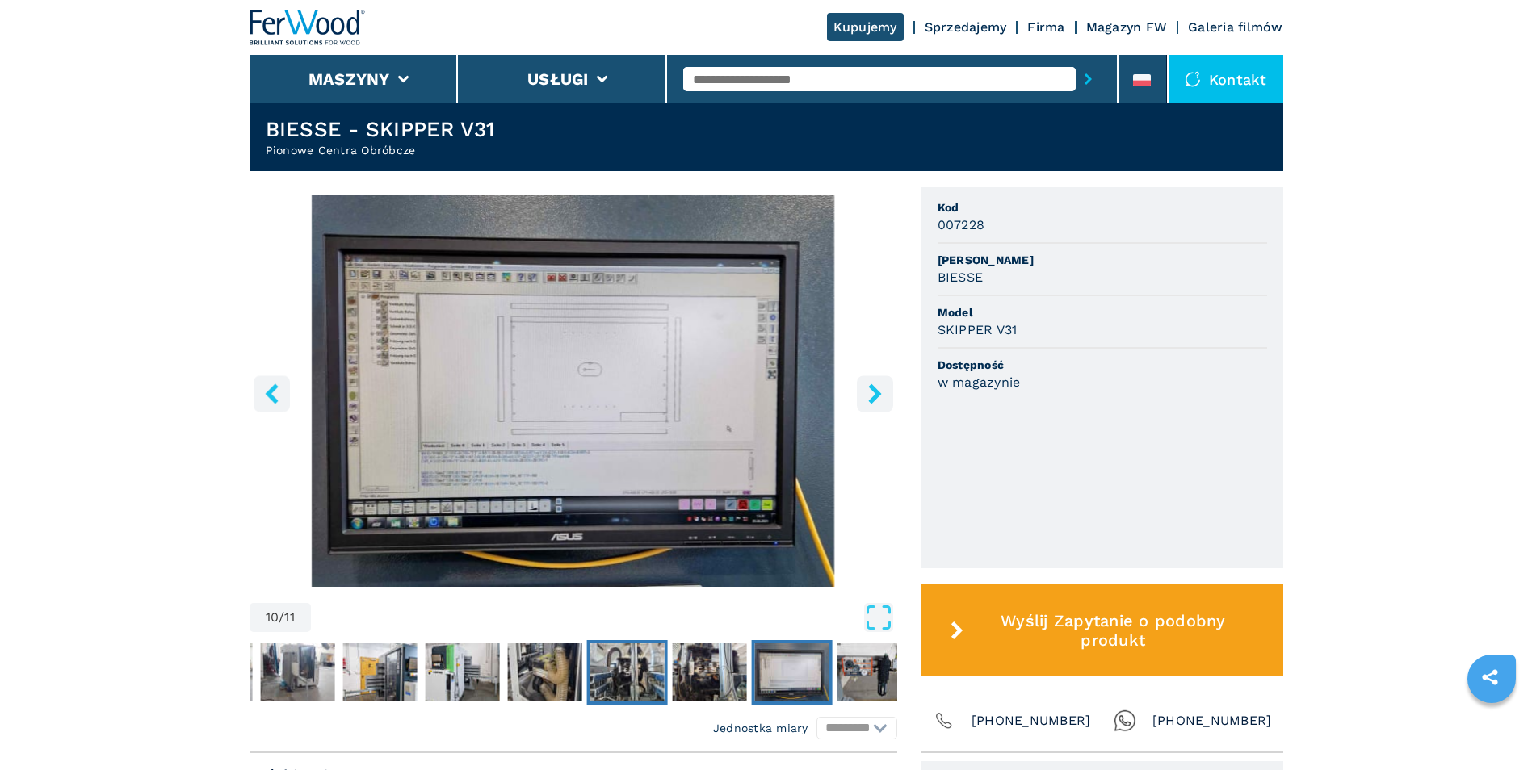
click at [648, 668] on img "Go to Slide 8" at bounding box center [626, 672] width 74 height 58
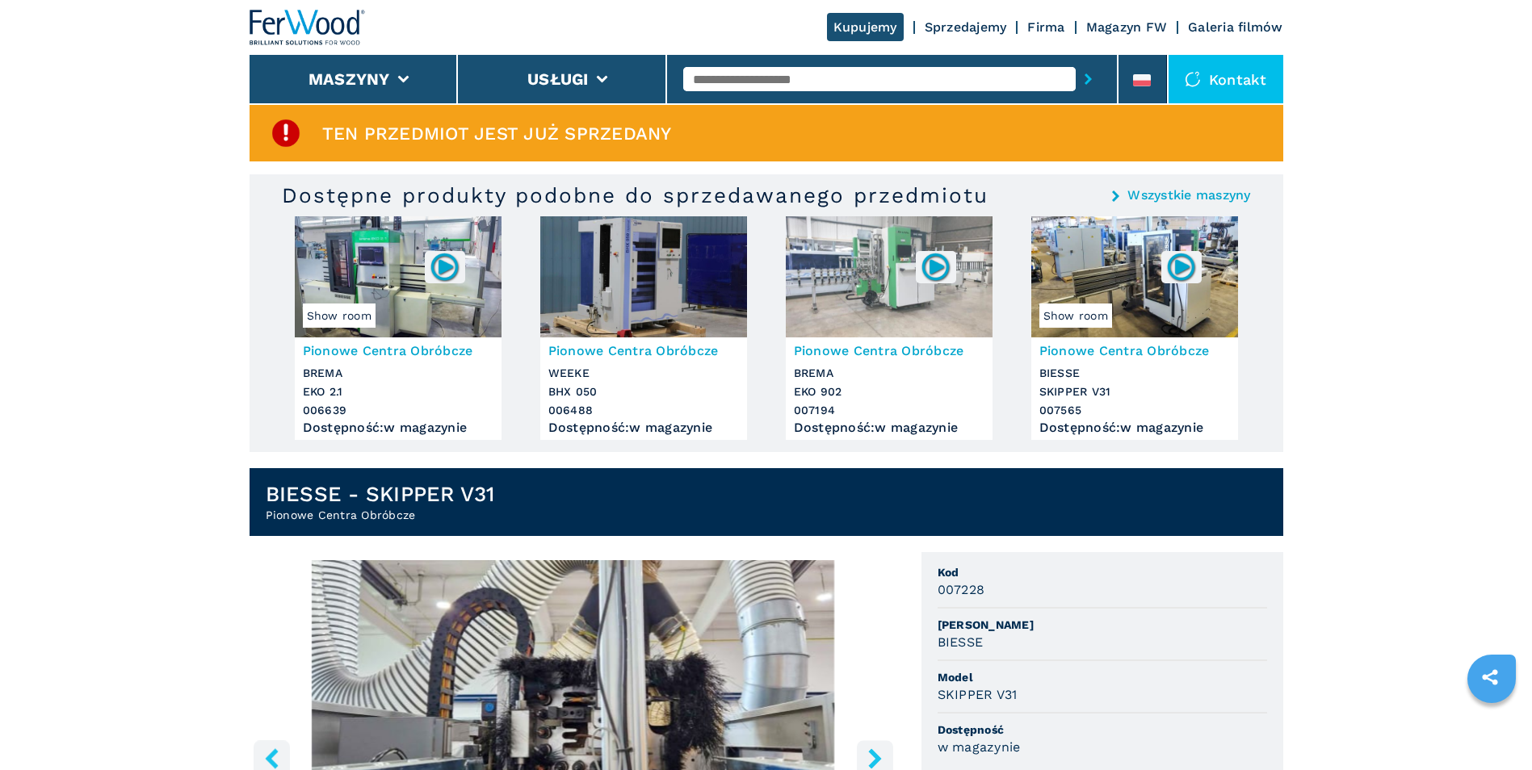
scroll to position [0, 0]
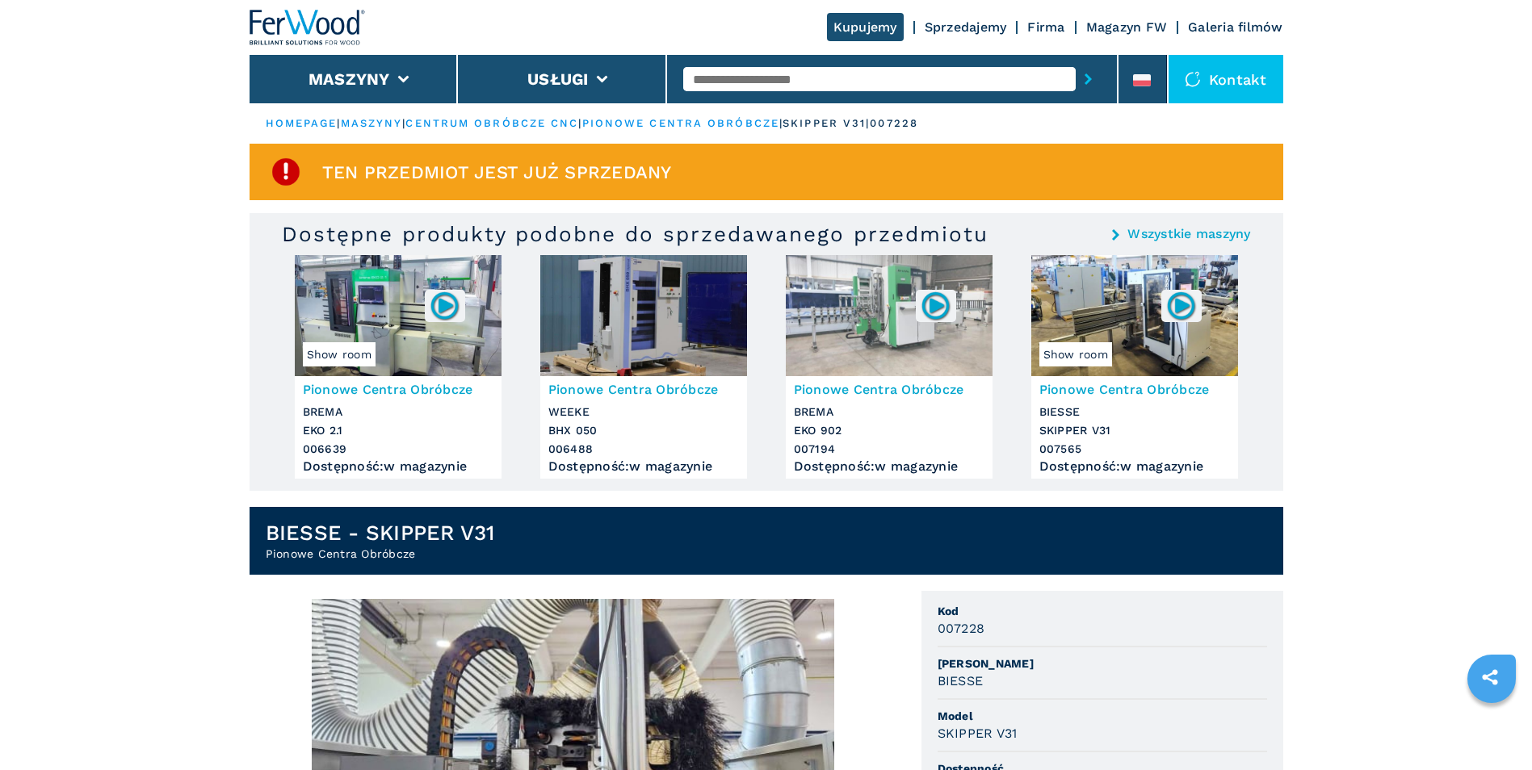
click at [1143, 346] on img at bounding box center [1134, 315] width 207 height 121
